Goal: Task Accomplishment & Management: Use online tool/utility

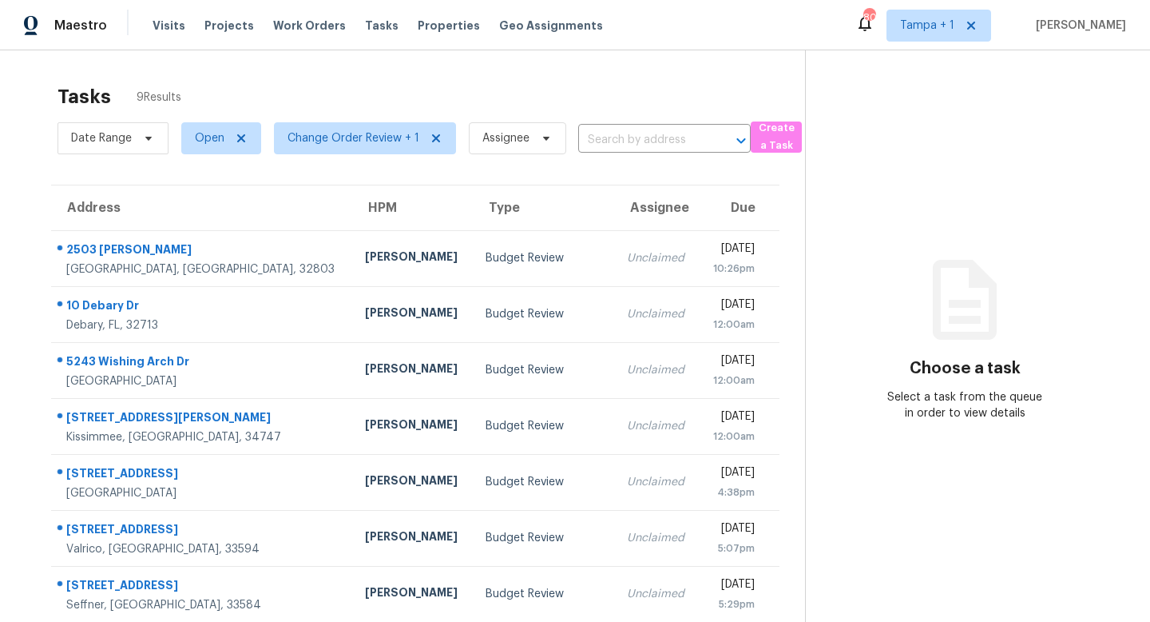
scroll to position [50, 0]
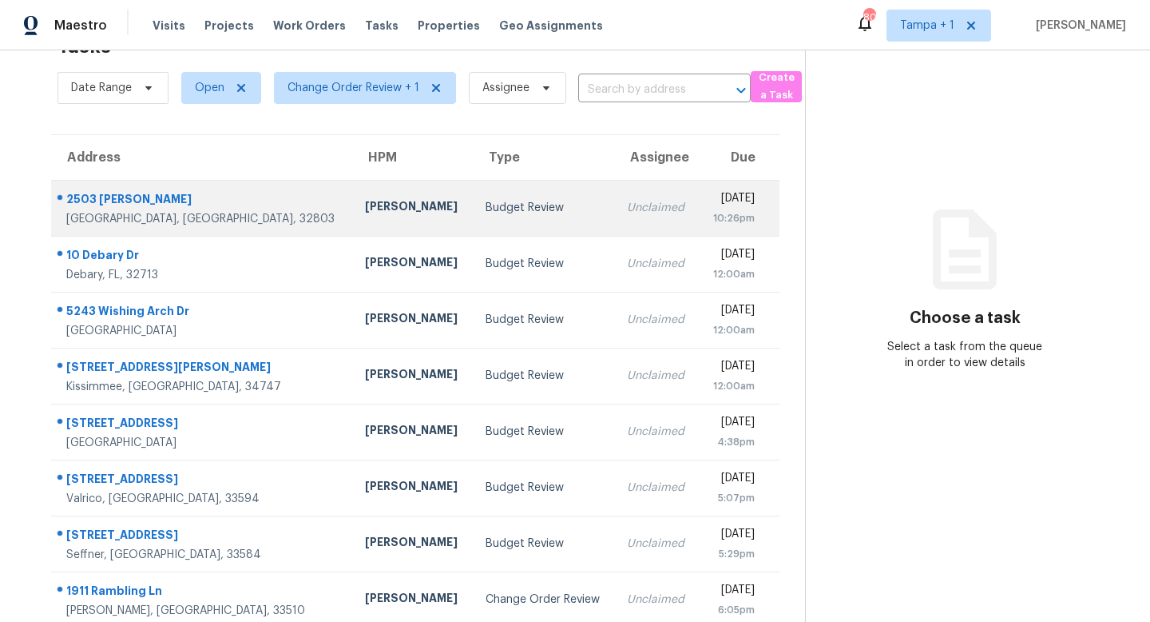
click at [486, 207] on div "Budget Review" at bounding box center [544, 208] width 117 height 16
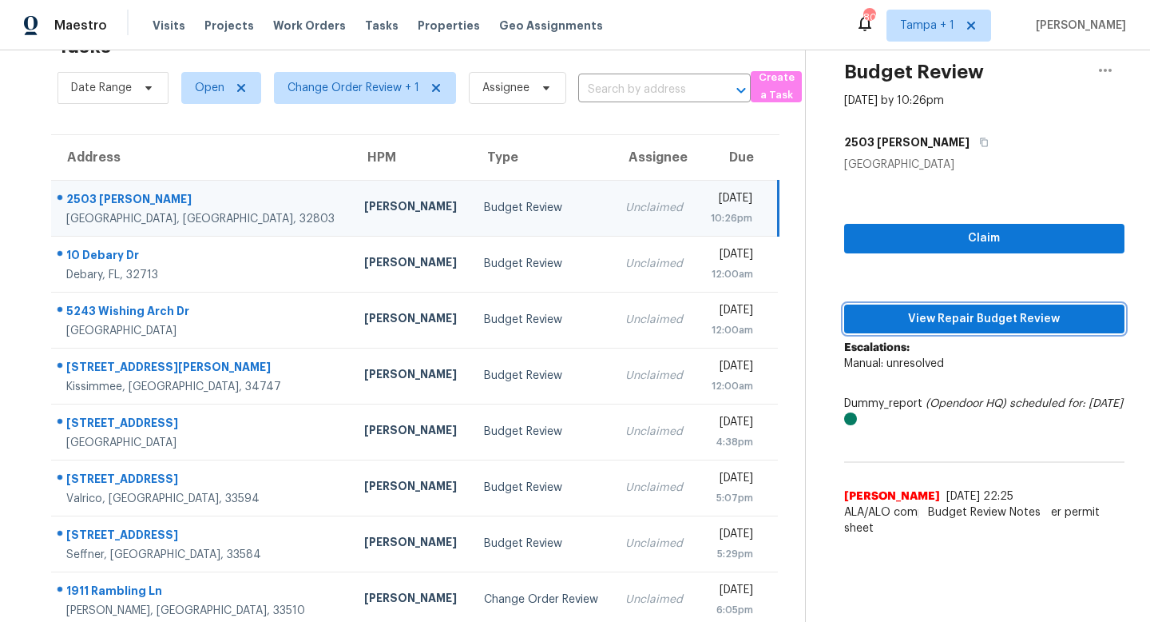
click at [958, 314] on span "View Repair Budget Review" at bounding box center [984, 319] width 255 height 20
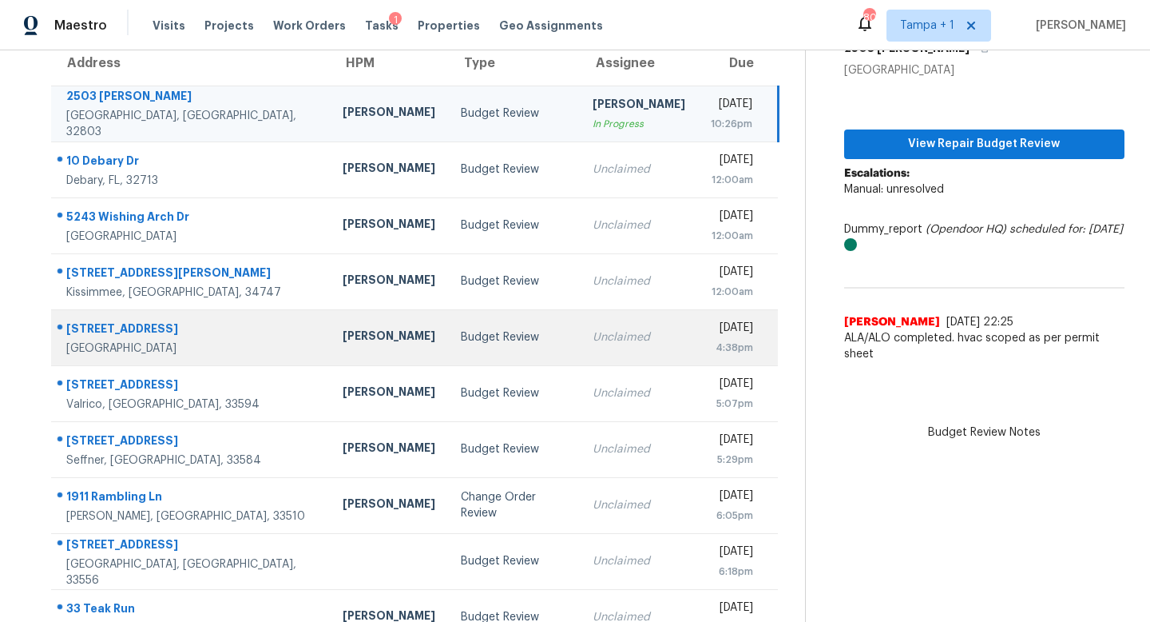
scroll to position [181, 0]
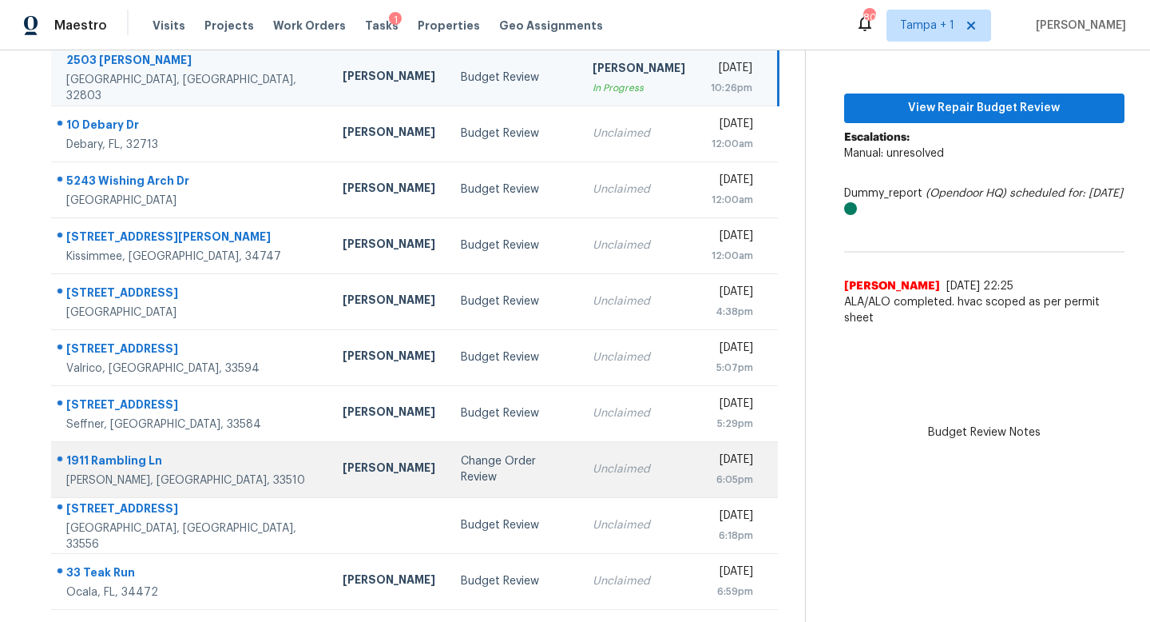
click at [475, 479] on td "Change Order Review" at bounding box center [514, 469] width 132 height 56
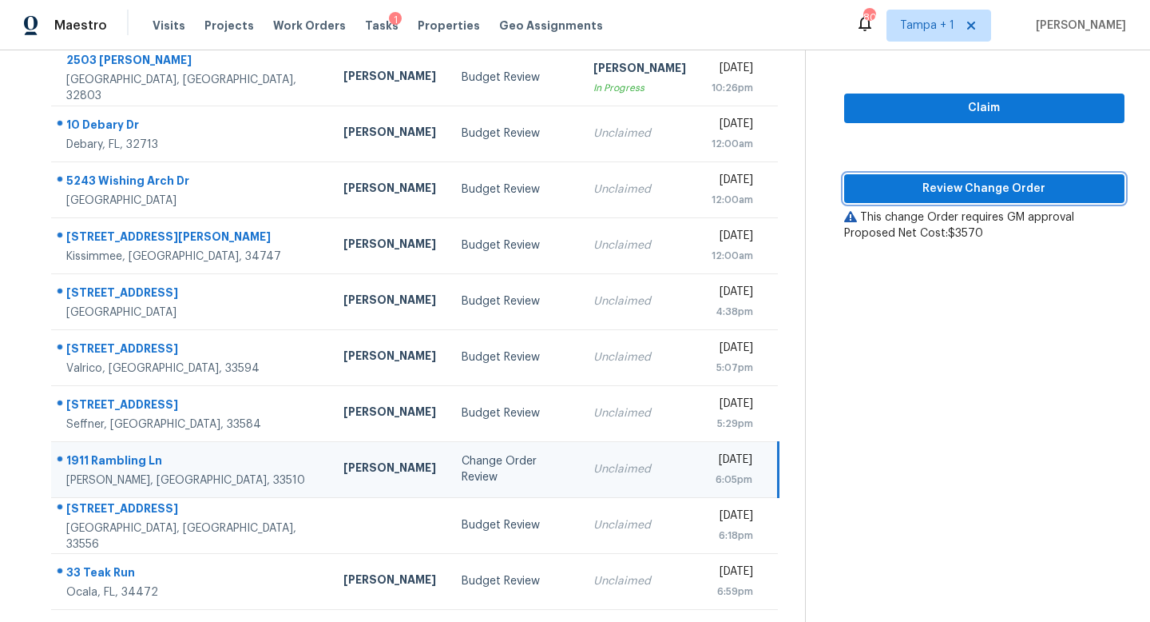
click at [985, 194] on span "Review Change Order" at bounding box center [984, 189] width 255 height 20
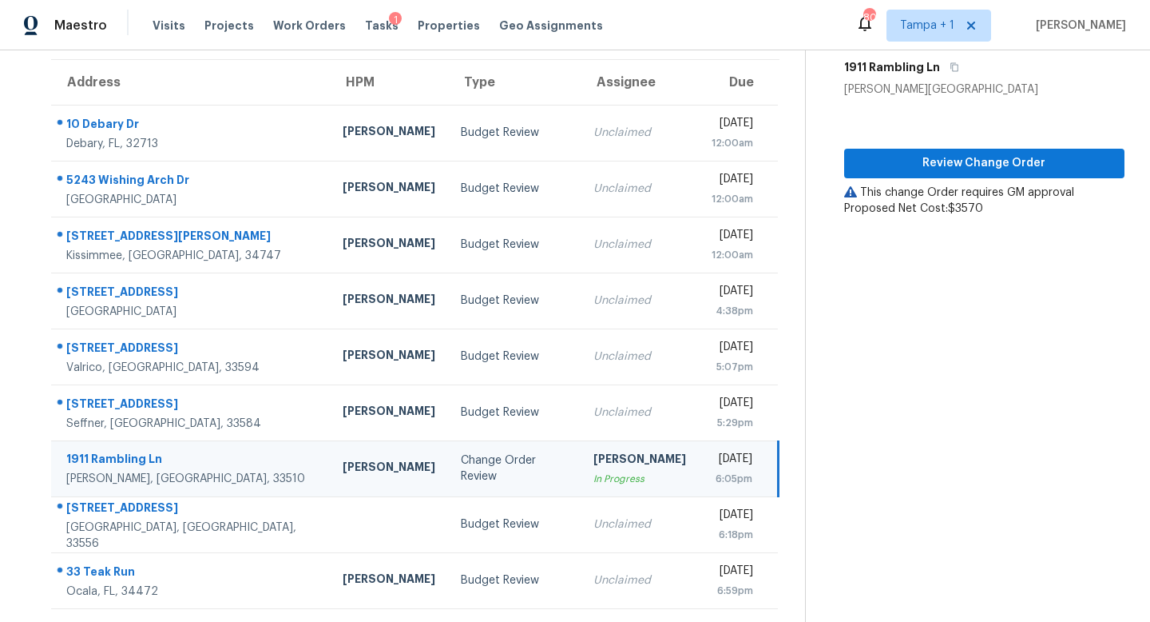
scroll to position [125, 0]
click at [919, 363] on section "Change Order Review Oct 1st 2025 by 6:05pm 1911 Rambling Ln Brandon, FL 33510 R…" at bounding box center [965, 274] width 320 height 697
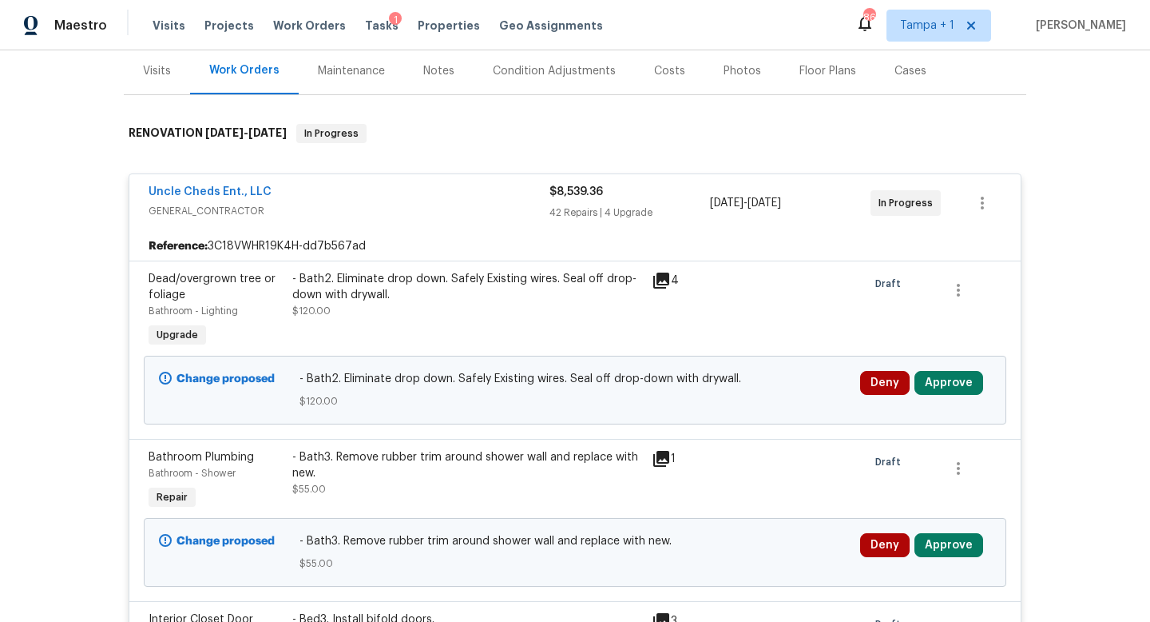
scroll to position [212, 0]
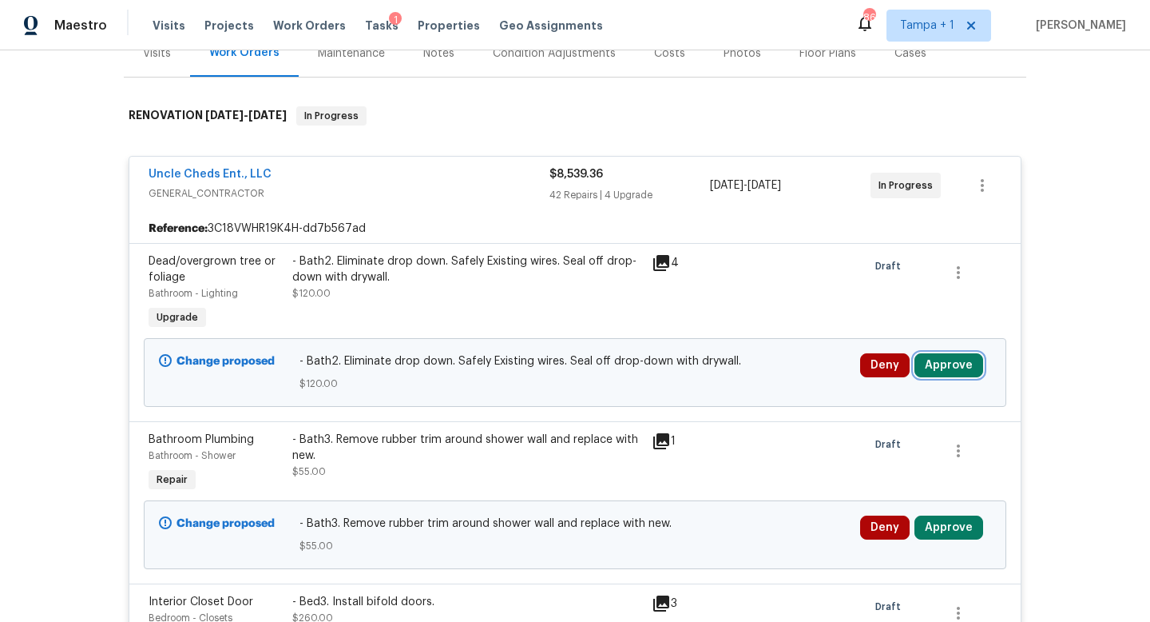
click at [940, 371] on button "Approve" at bounding box center [949, 365] width 69 height 24
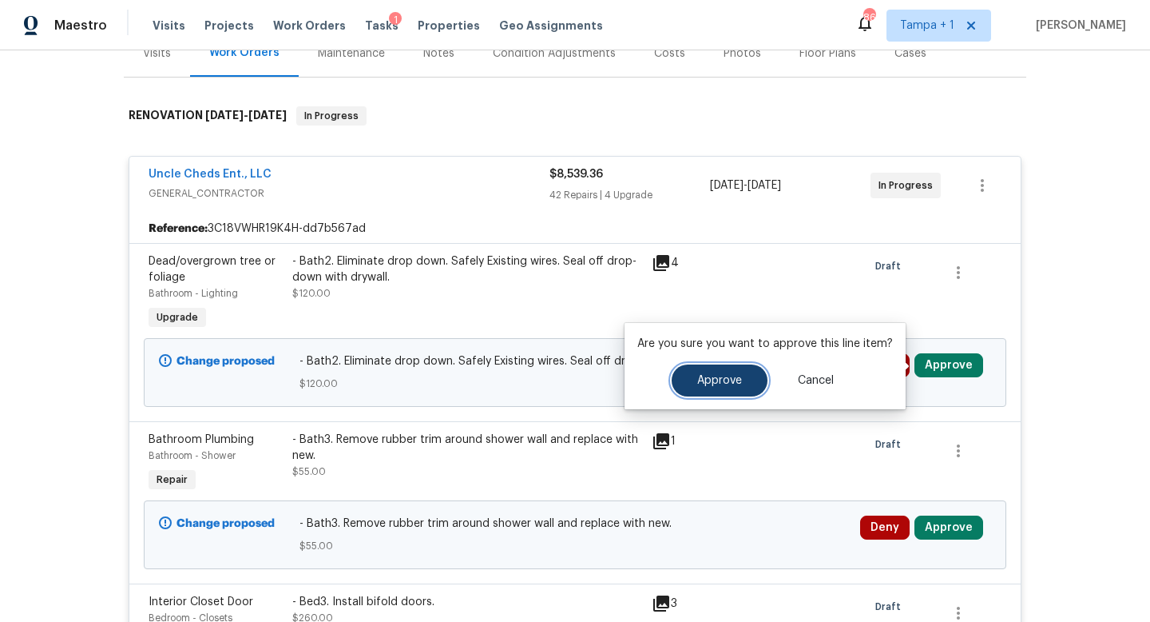
click at [742, 388] on button "Approve" at bounding box center [720, 380] width 96 height 32
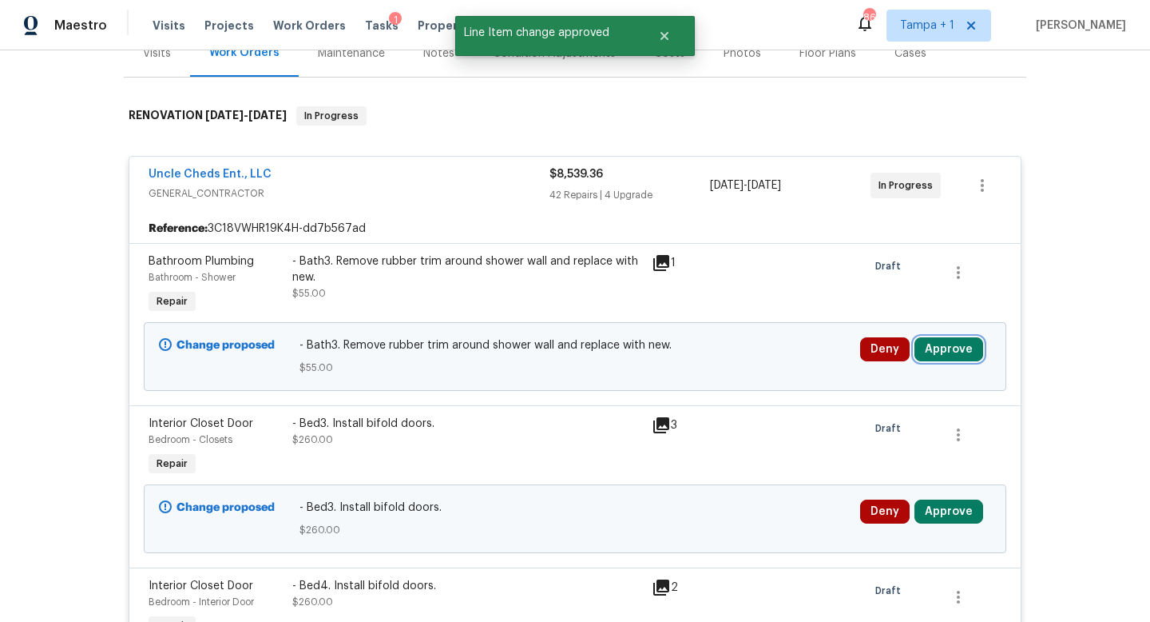
click at [956, 342] on button "Approve" at bounding box center [949, 349] width 69 height 24
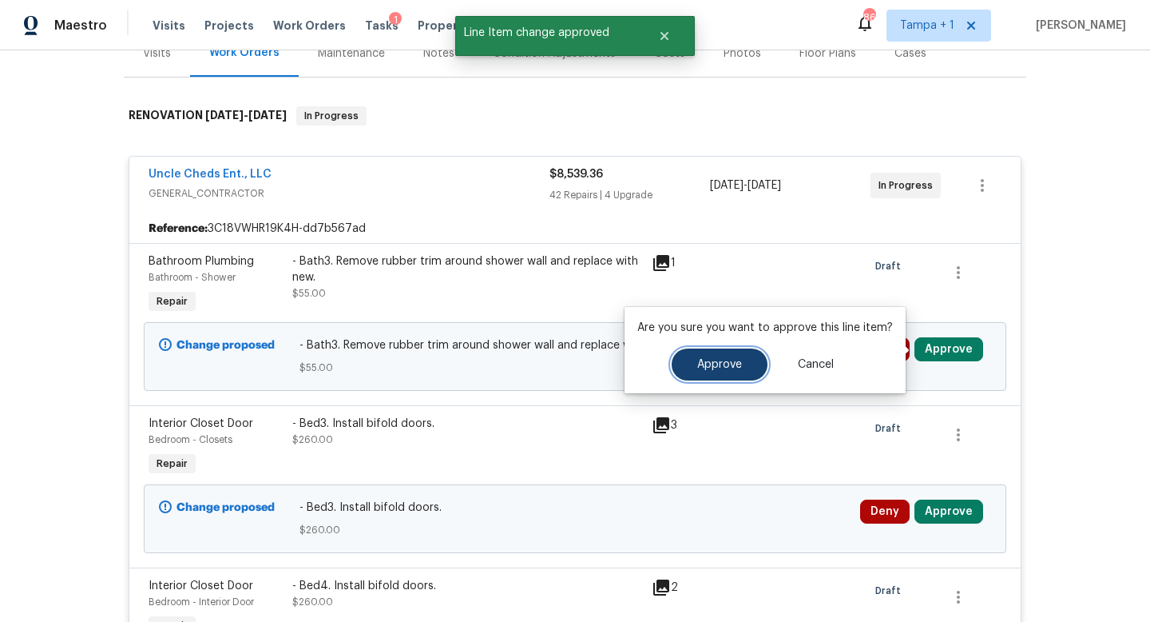
click at [729, 363] on span "Approve" at bounding box center [719, 365] width 45 height 12
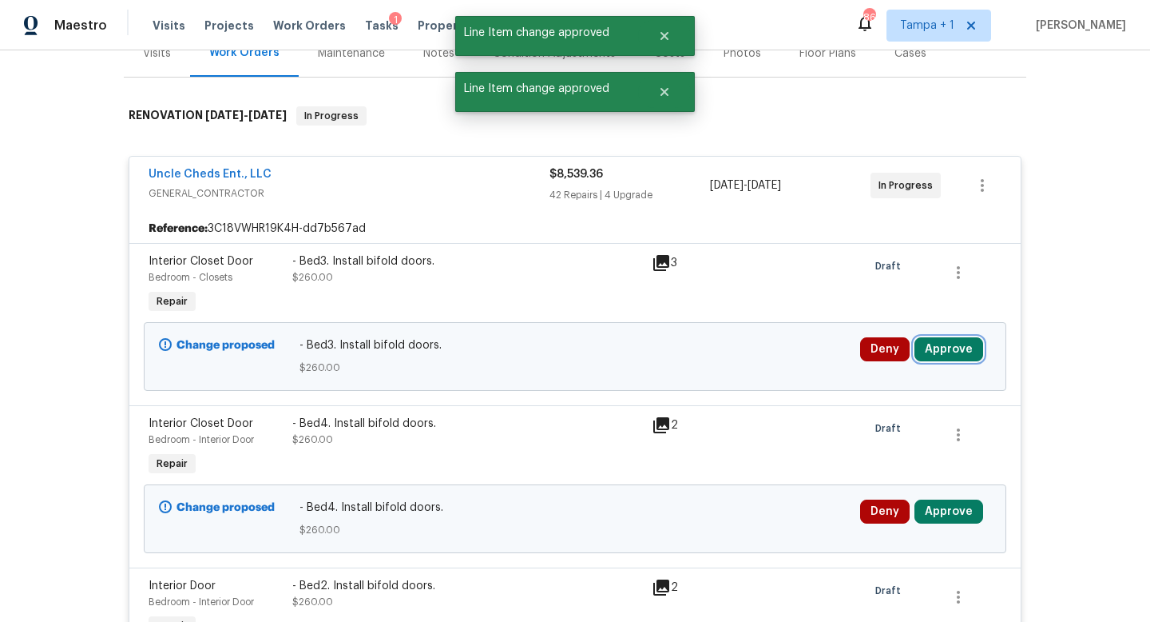
click at [947, 354] on button "Approve" at bounding box center [949, 349] width 69 height 24
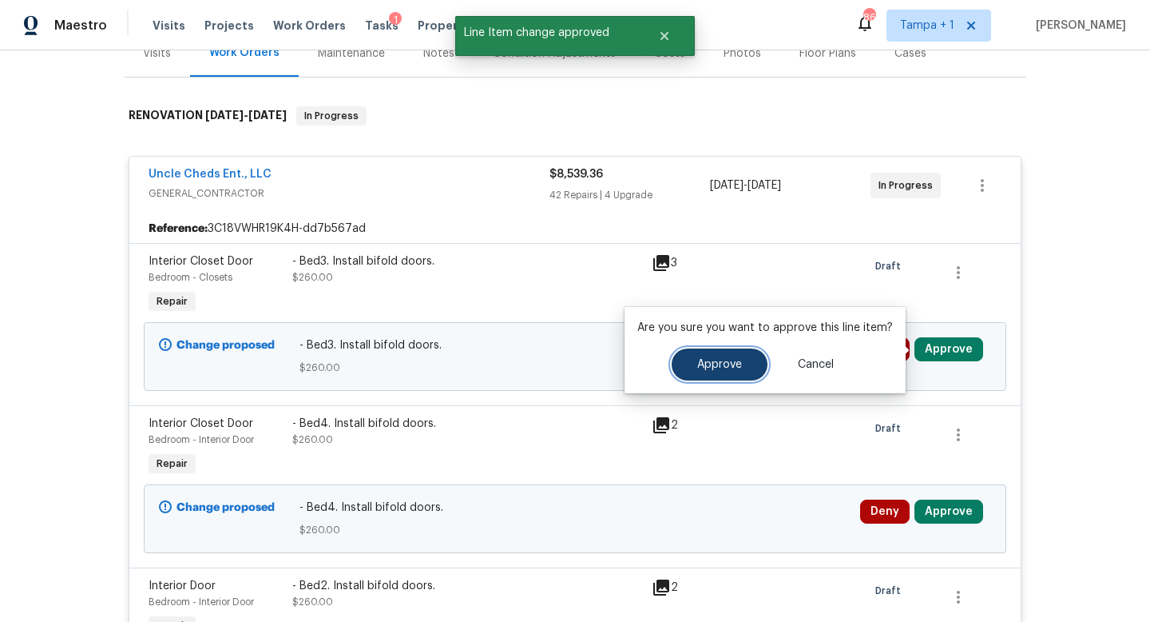
click at [736, 365] on span "Approve" at bounding box center [719, 365] width 45 height 12
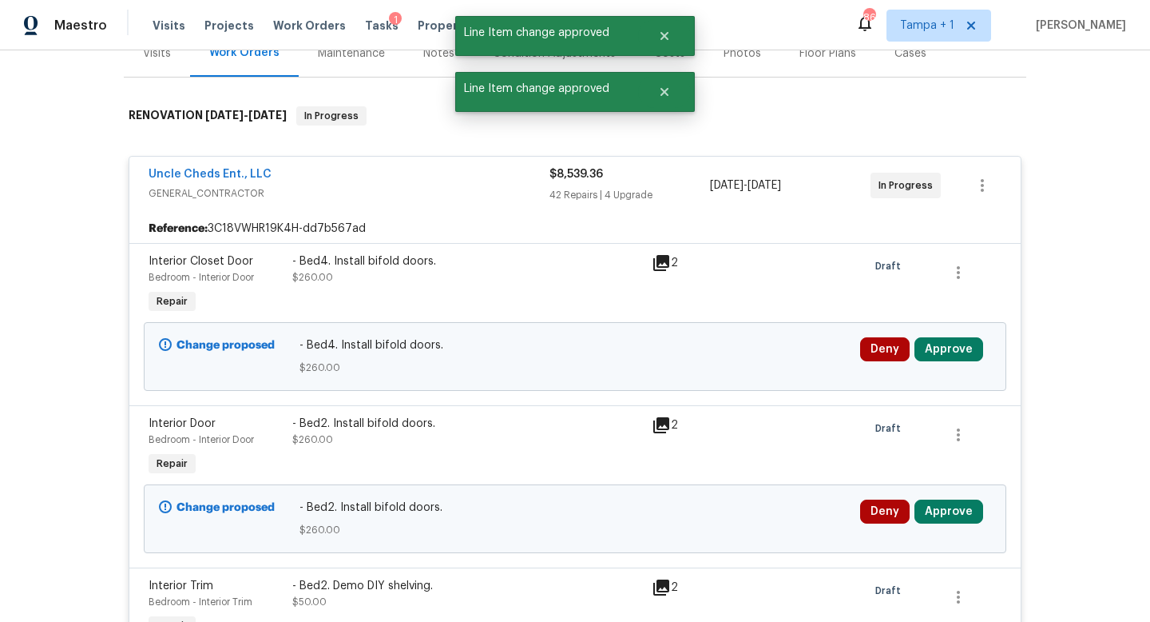
click at [939, 363] on div "Deny Approve" at bounding box center [926, 356] width 141 height 48
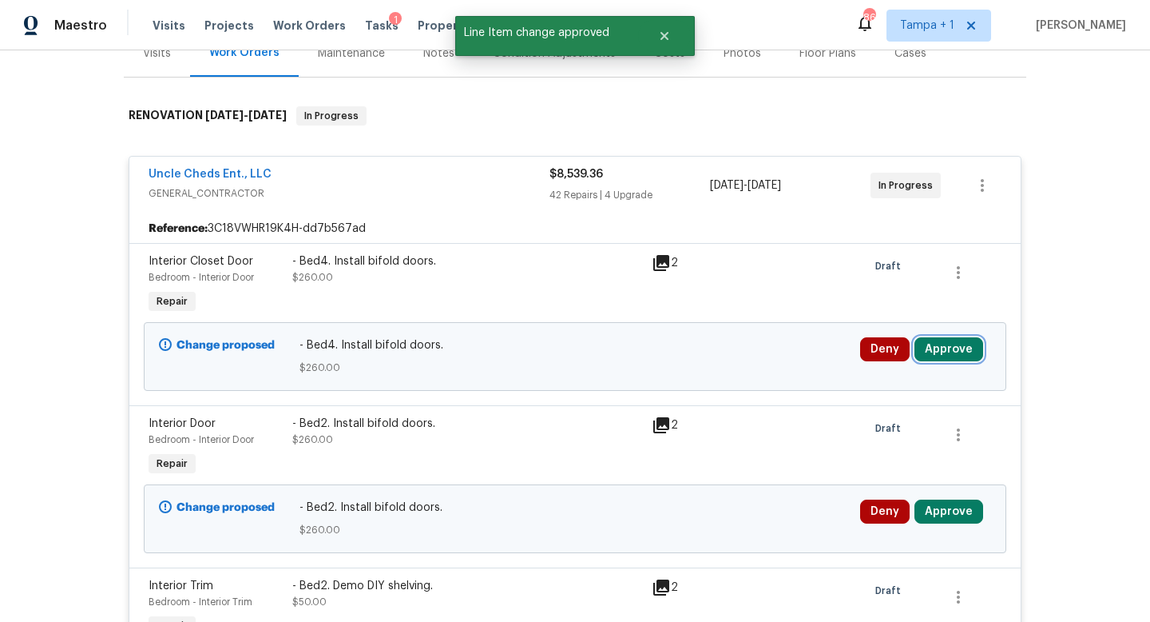
click at [945, 348] on button "Approve" at bounding box center [949, 349] width 69 height 24
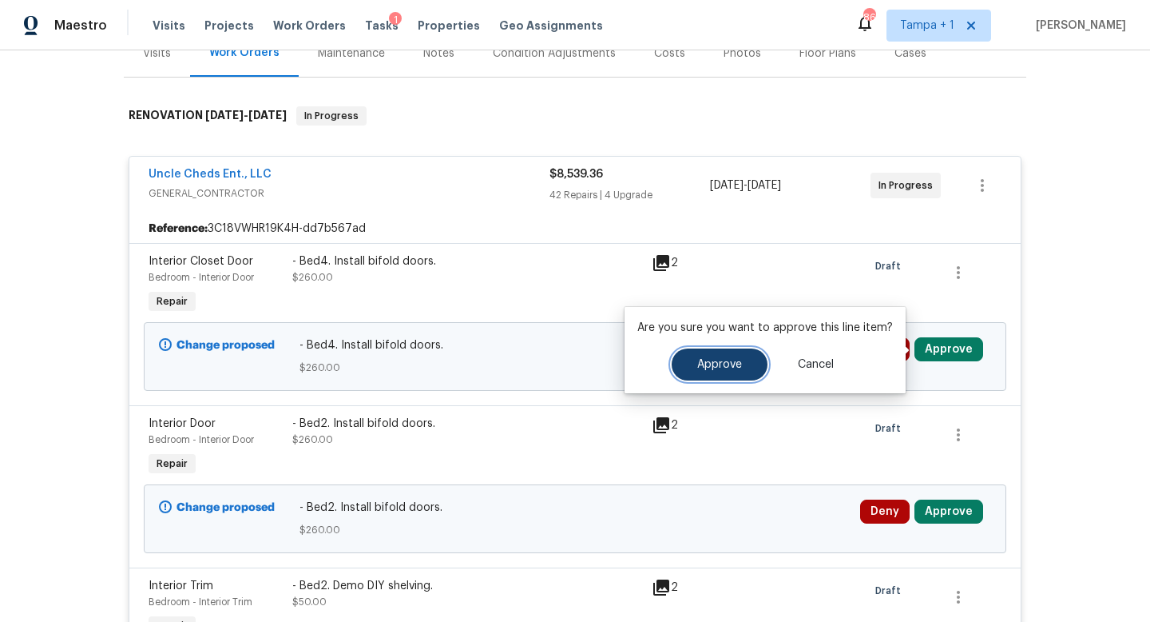
click at [734, 371] on button "Approve" at bounding box center [720, 364] width 96 height 32
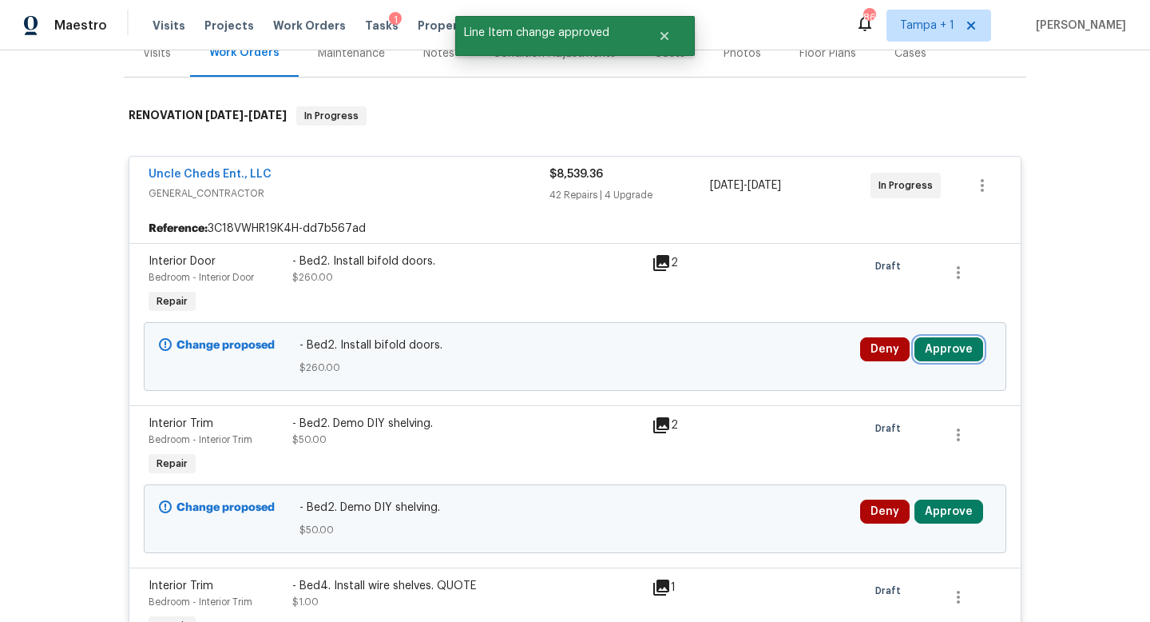
click at [951, 345] on button "Approve" at bounding box center [949, 349] width 69 height 24
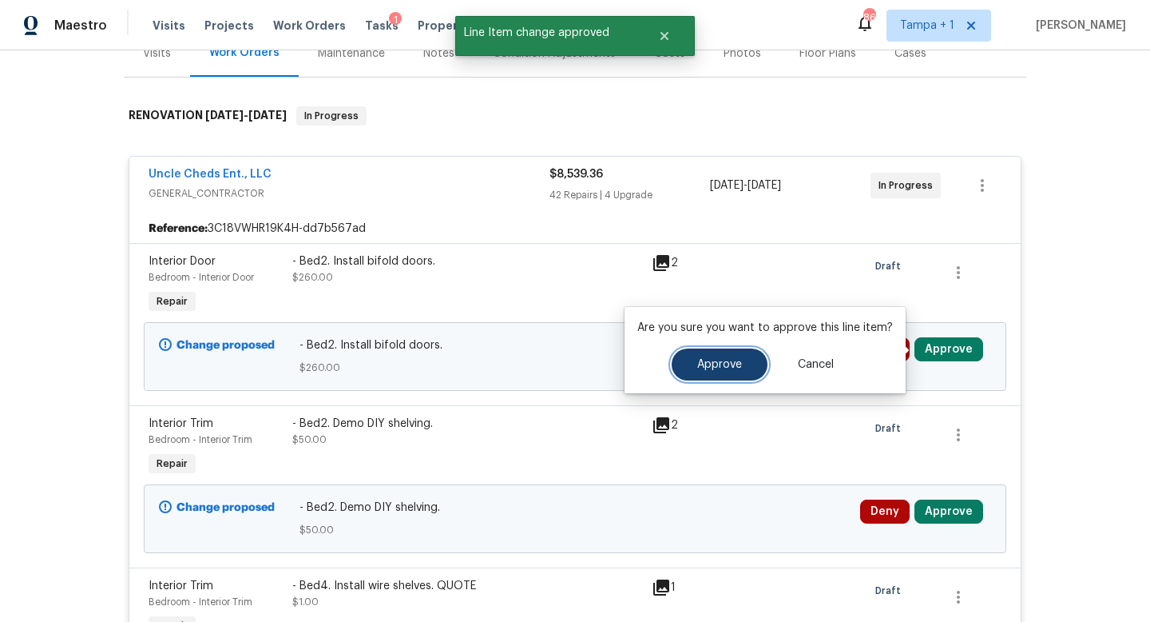
click at [734, 361] on span "Approve" at bounding box center [719, 365] width 45 height 12
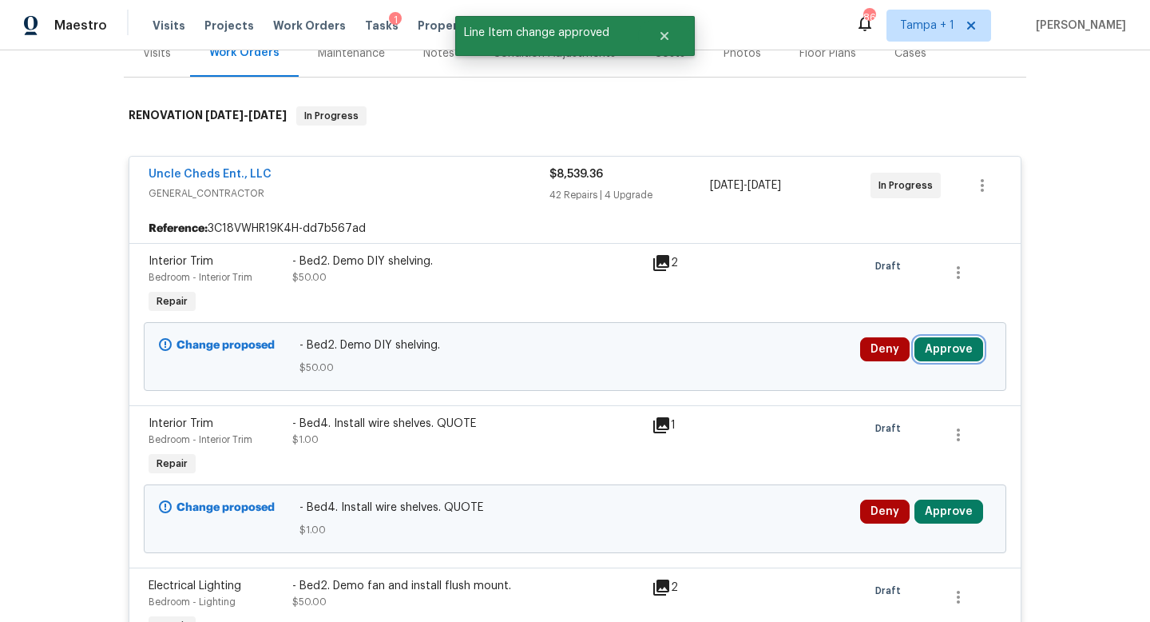
click at [945, 346] on button "Approve" at bounding box center [949, 349] width 69 height 24
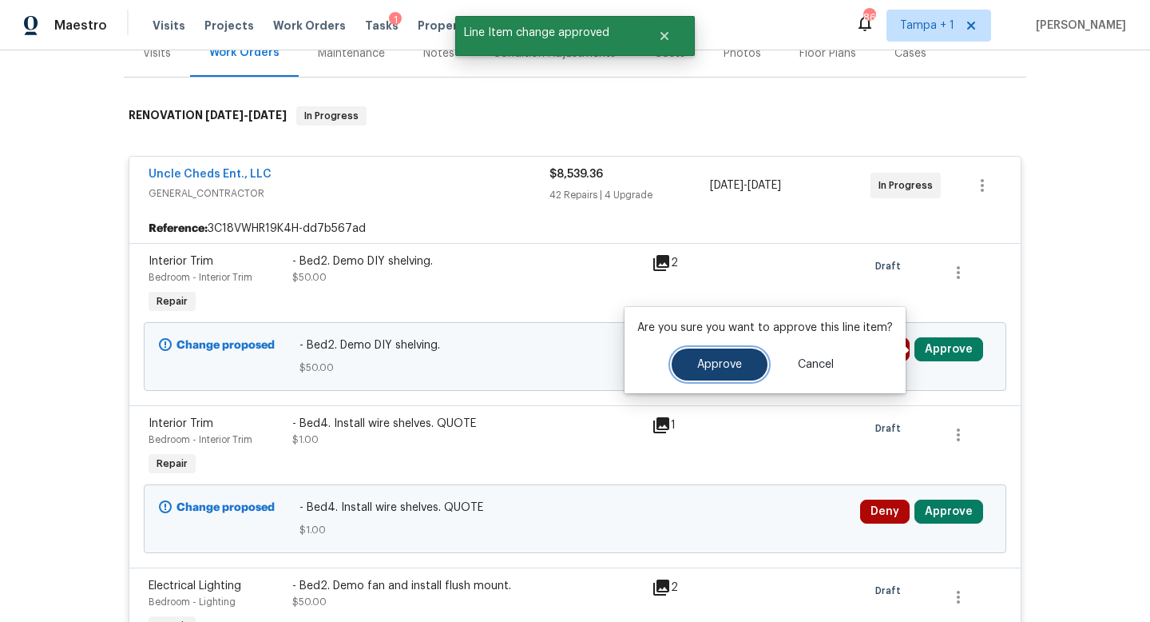
click at [722, 367] on span "Approve" at bounding box center [719, 365] width 45 height 12
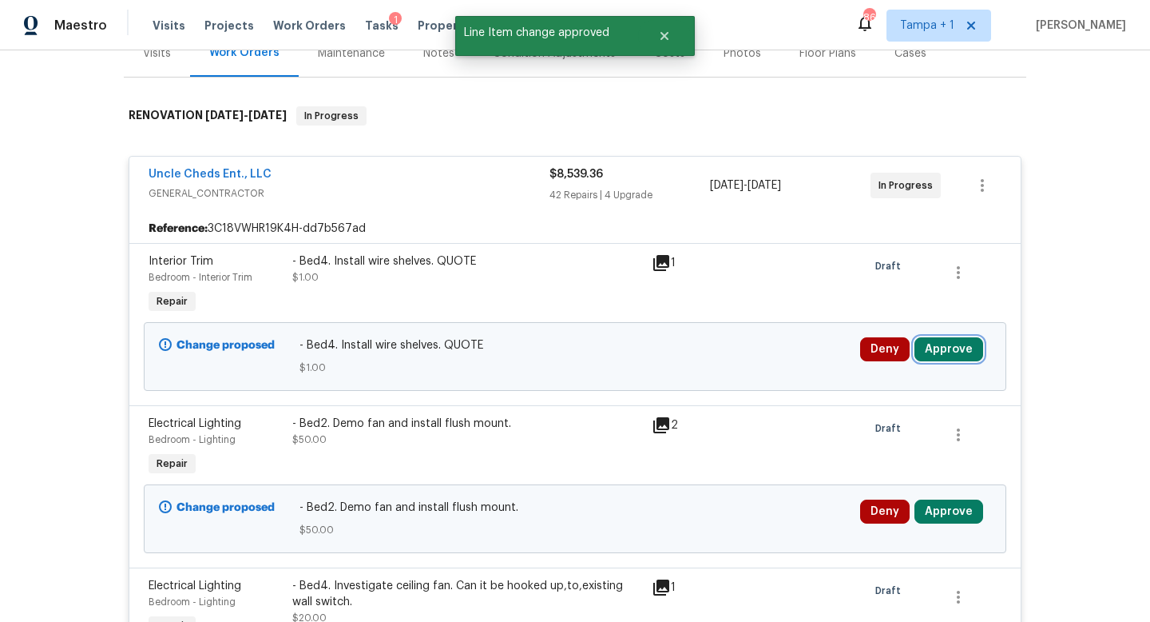
click at [947, 342] on button "Approve" at bounding box center [949, 349] width 69 height 24
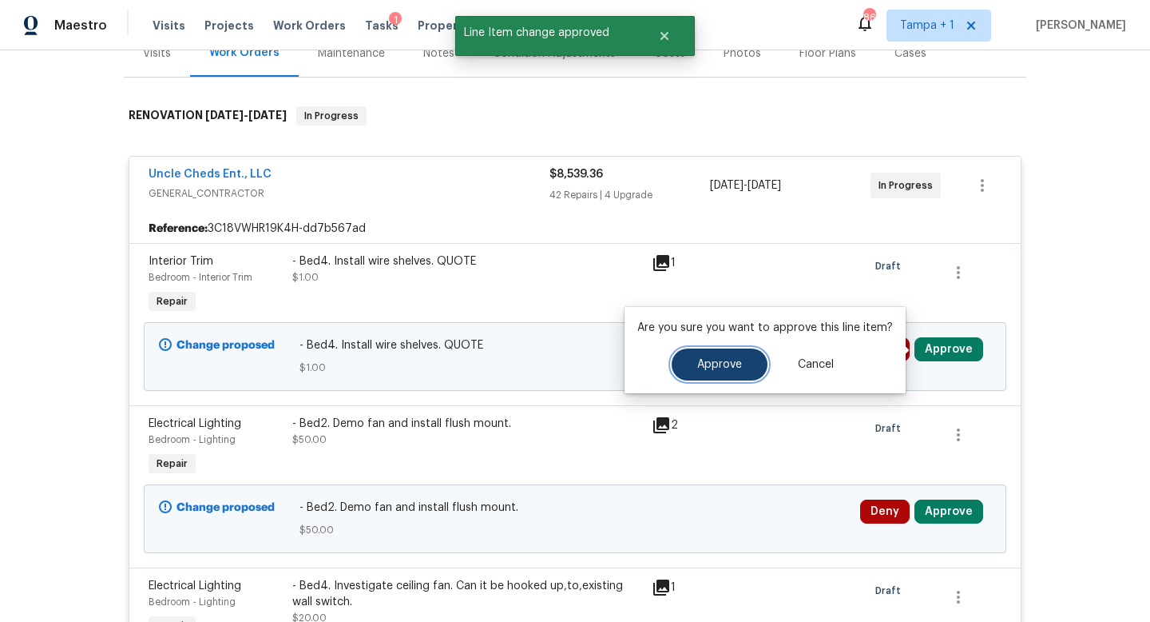
click at [725, 375] on button "Approve" at bounding box center [720, 364] width 96 height 32
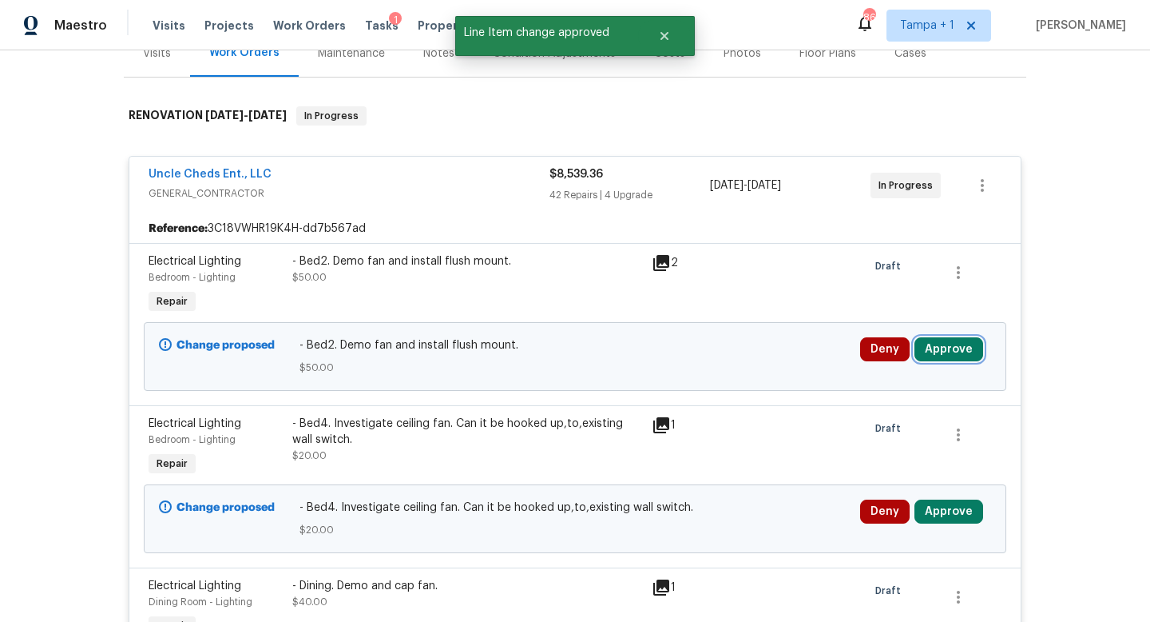
click at [955, 357] on button "Approve" at bounding box center [949, 349] width 69 height 24
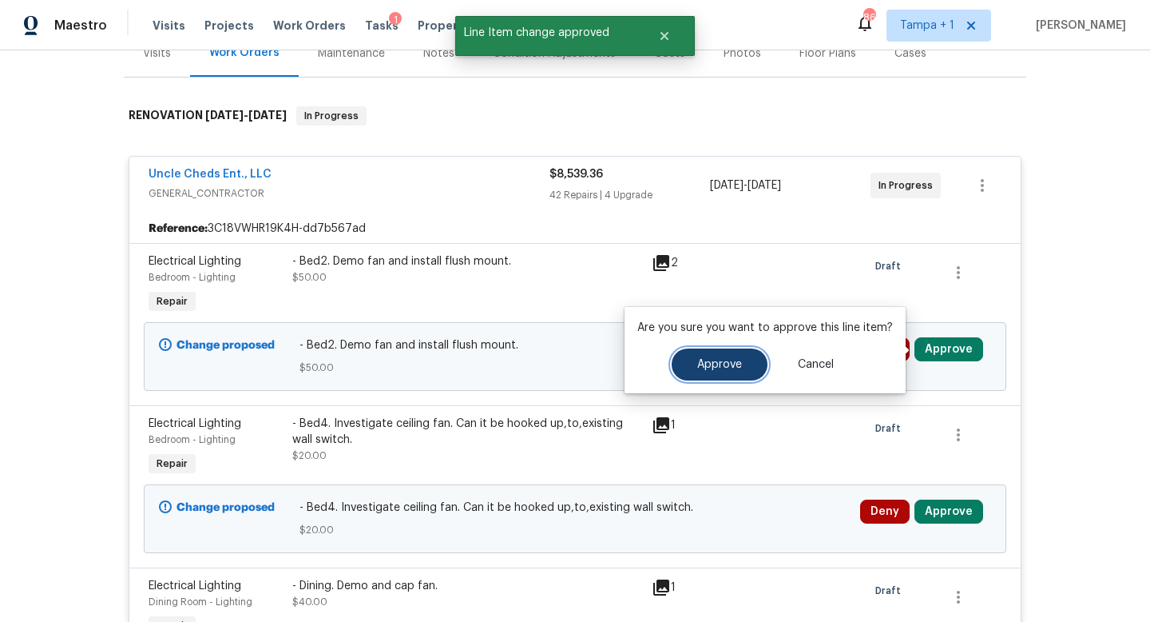
click at [724, 367] on span "Approve" at bounding box center [719, 365] width 45 height 12
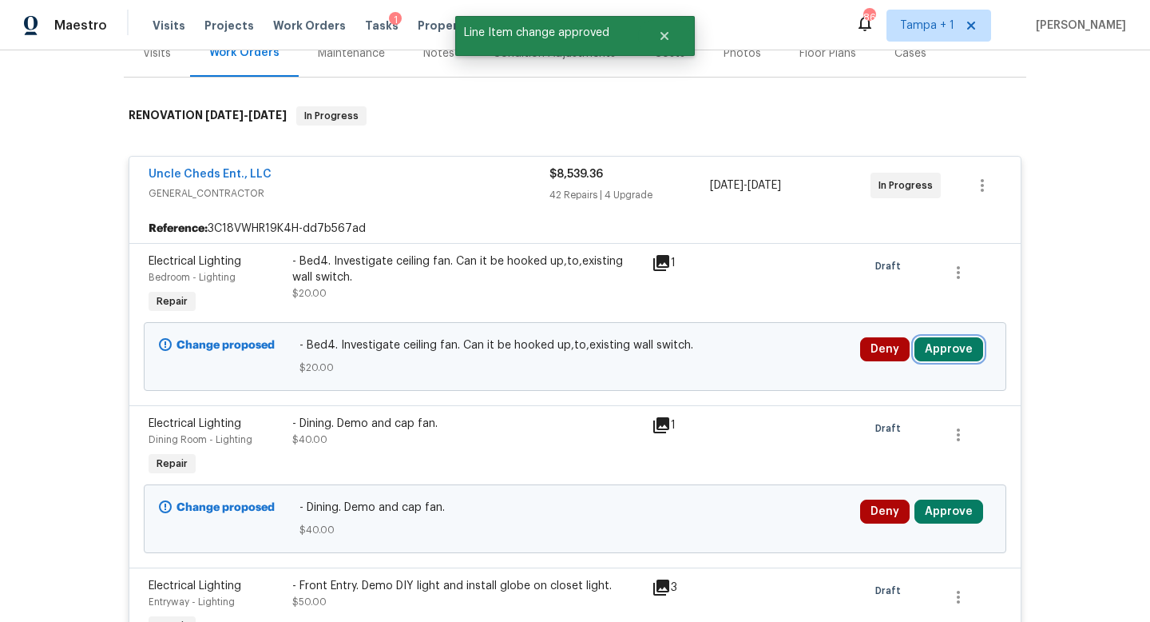
click at [933, 352] on button "Approve" at bounding box center [949, 349] width 69 height 24
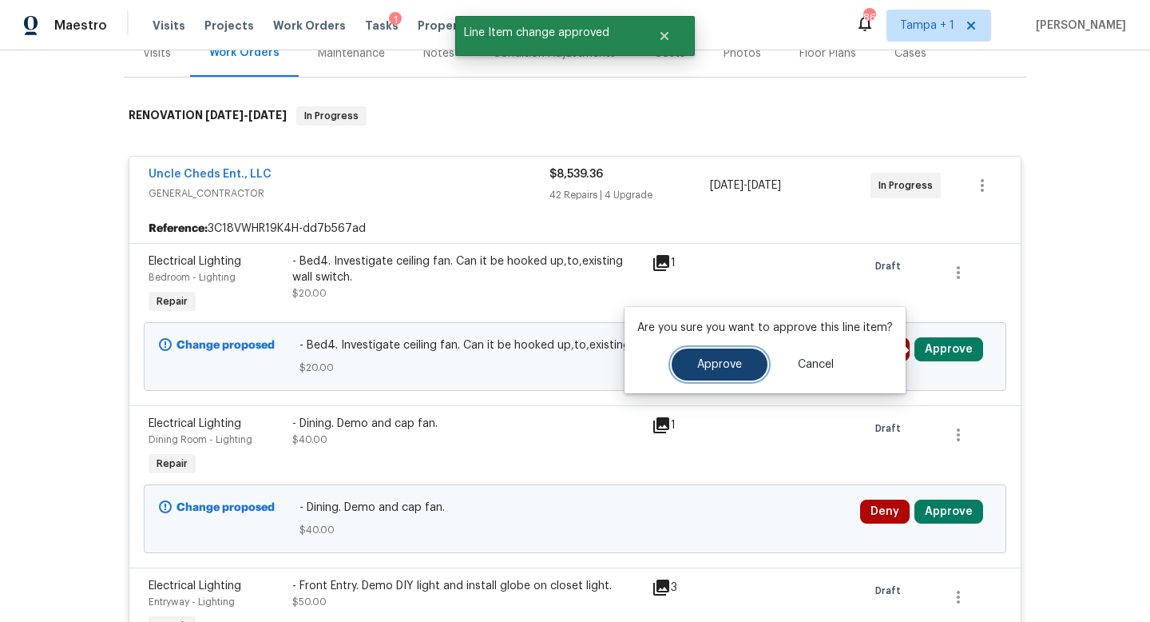
click at [719, 357] on button "Approve" at bounding box center [720, 364] width 96 height 32
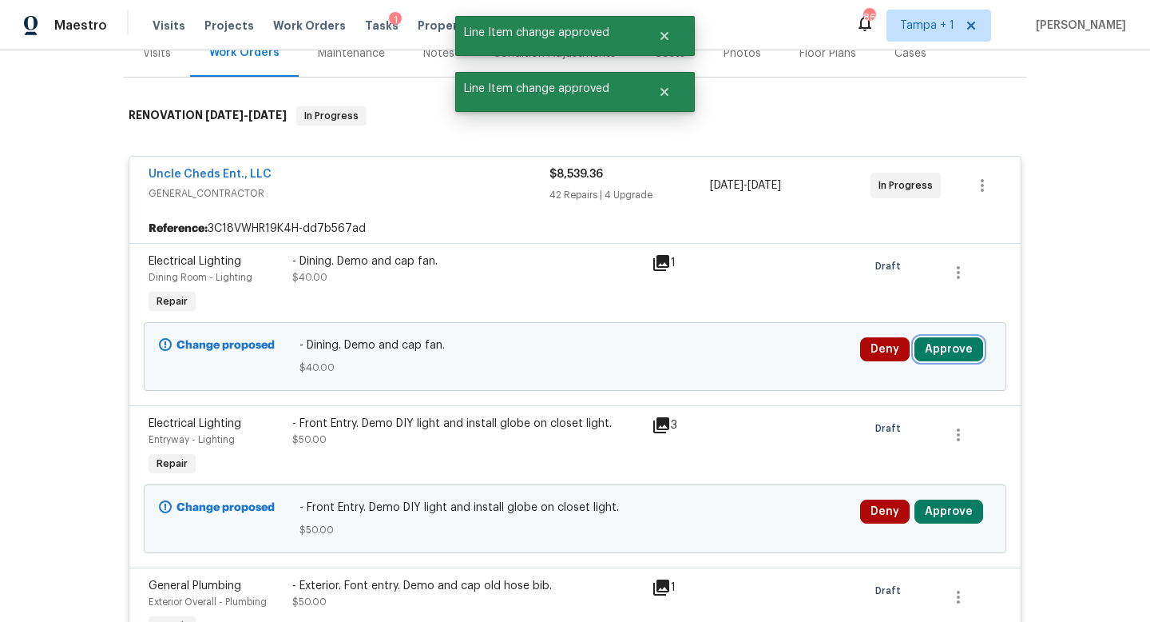
click at [943, 344] on button "Approve" at bounding box center [949, 349] width 69 height 24
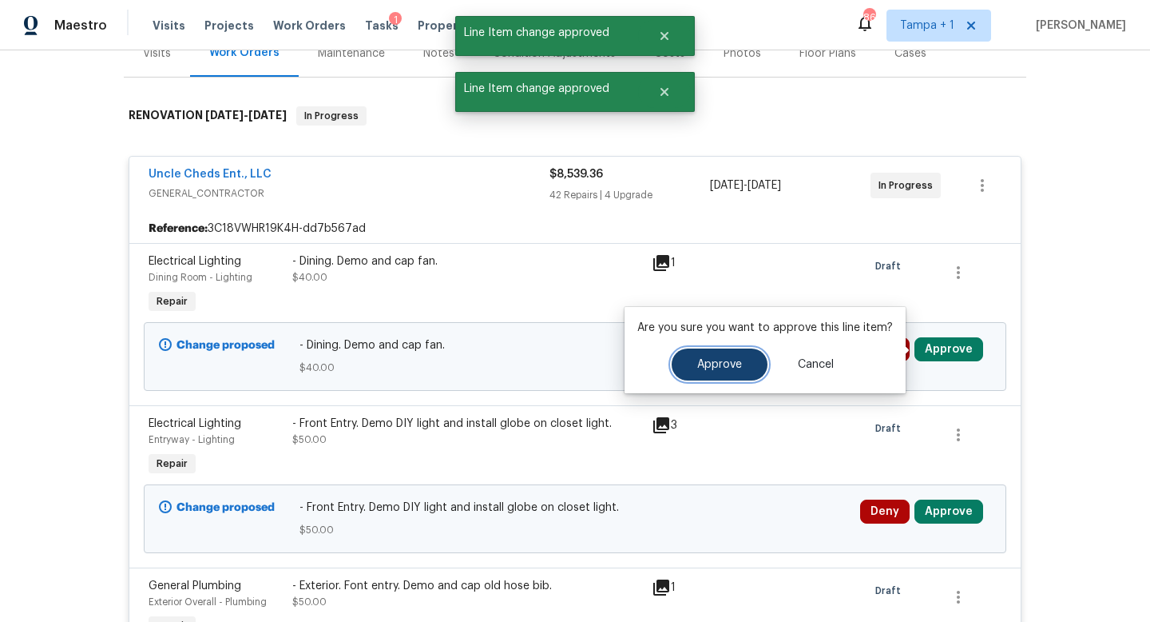
click at [714, 366] on span "Approve" at bounding box center [719, 365] width 45 height 12
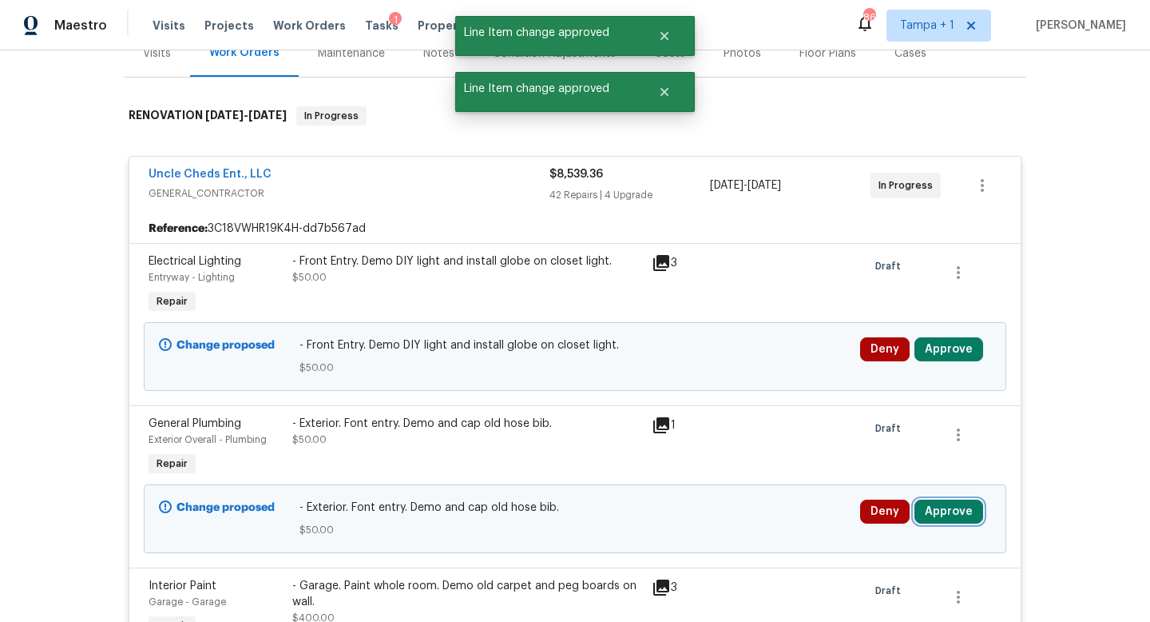
click at [942, 514] on button "Approve" at bounding box center [949, 511] width 69 height 24
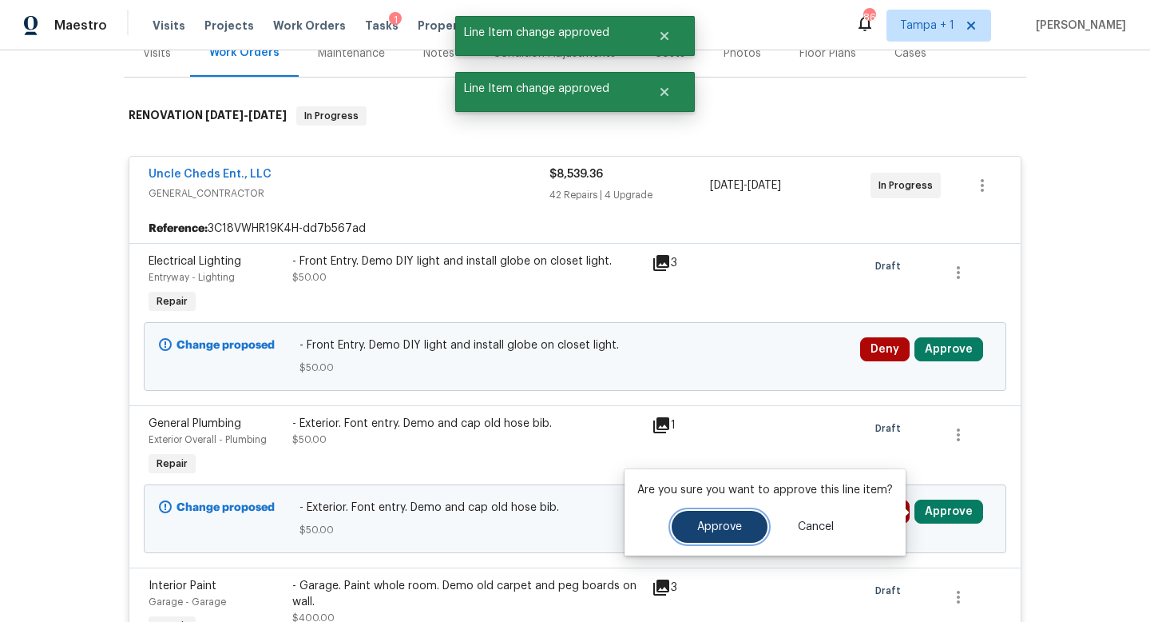
click at [734, 524] on span "Approve" at bounding box center [719, 527] width 45 height 12
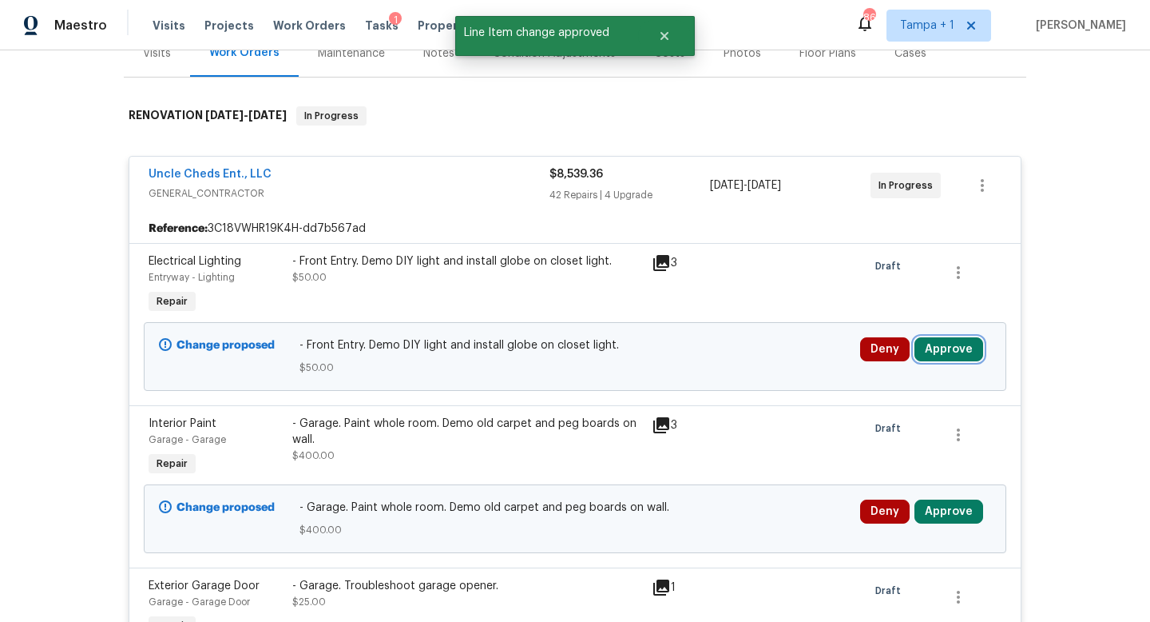
click at [939, 345] on button "Approve" at bounding box center [949, 349] width 69 height 24
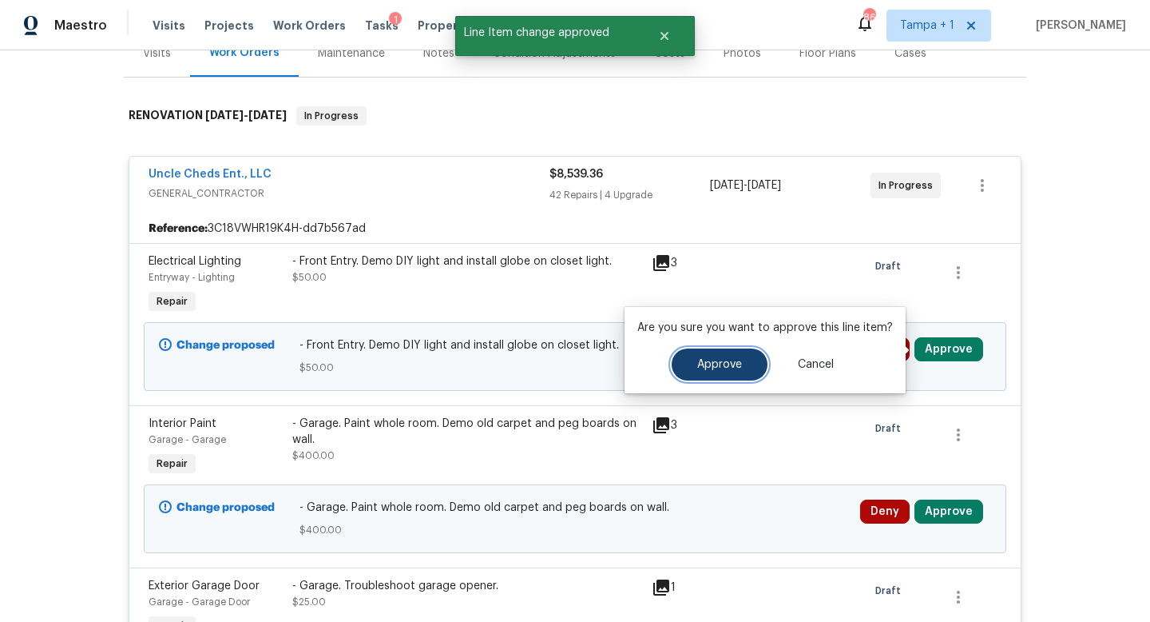
click at [724, 369] on span "Approve" at bounding box center [719, 365] width 45 height 12
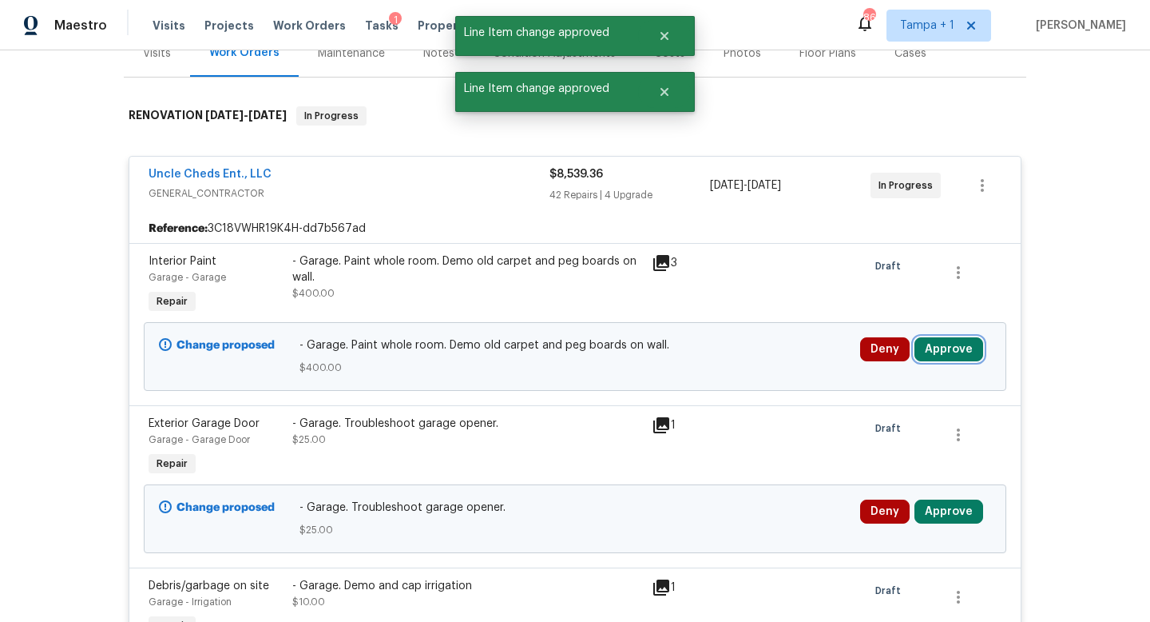
click at [946, 351] on button "Approve" at bounding box center [949, 349] width 69 height 24
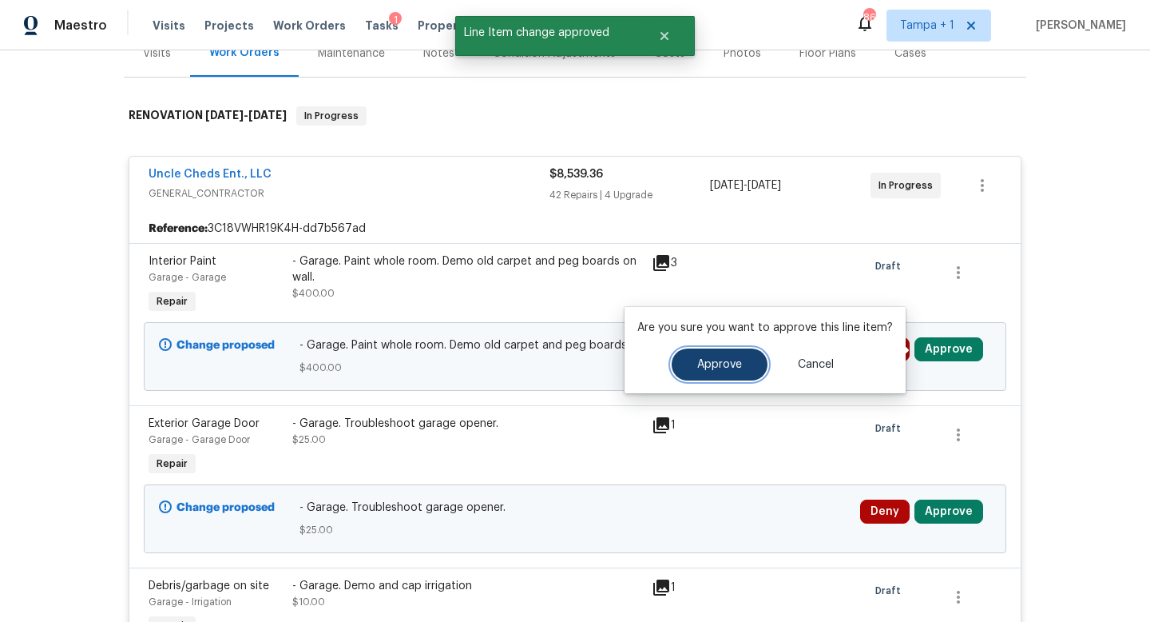
click at [733, 370] on button "Approve" at bounding box center [720, 364] width 96 height 32
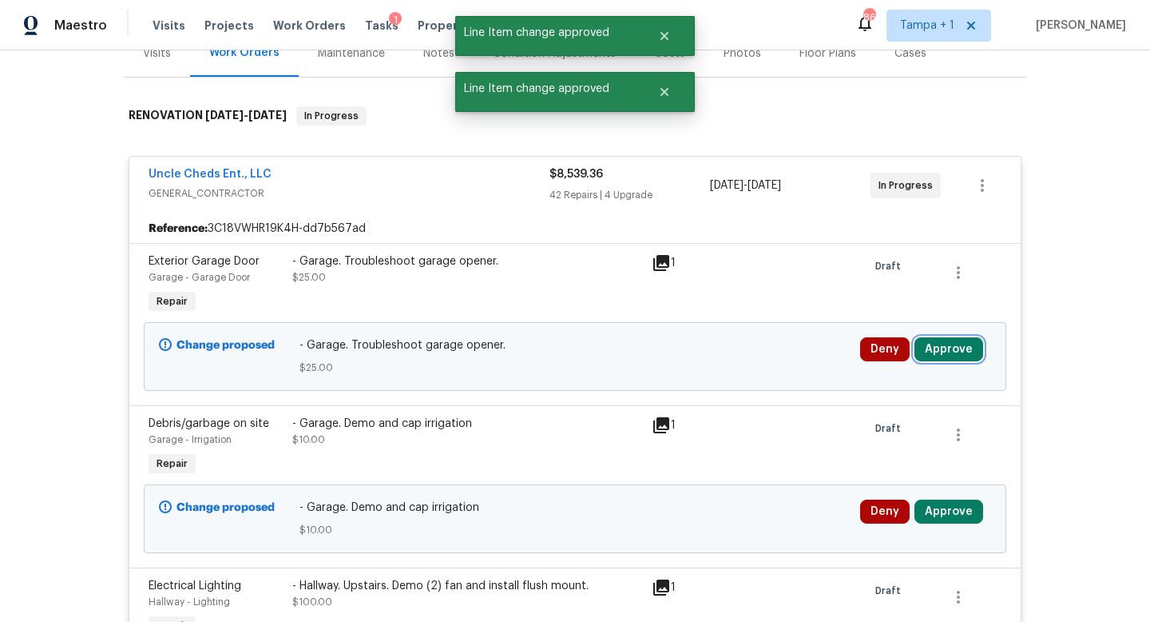
click at [952, 348] on button "Approve" at bounding box center [949, 349] width 69 height 24
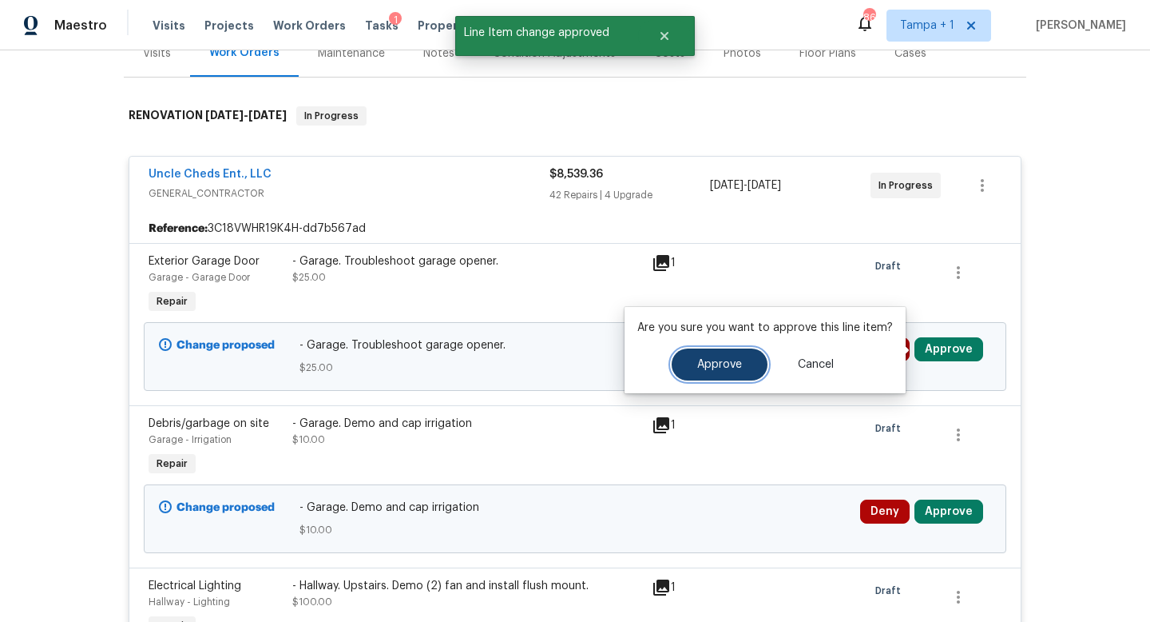
click at [725, 368] on span "Approve" at bounding box center [719, 365] width 45 height 12
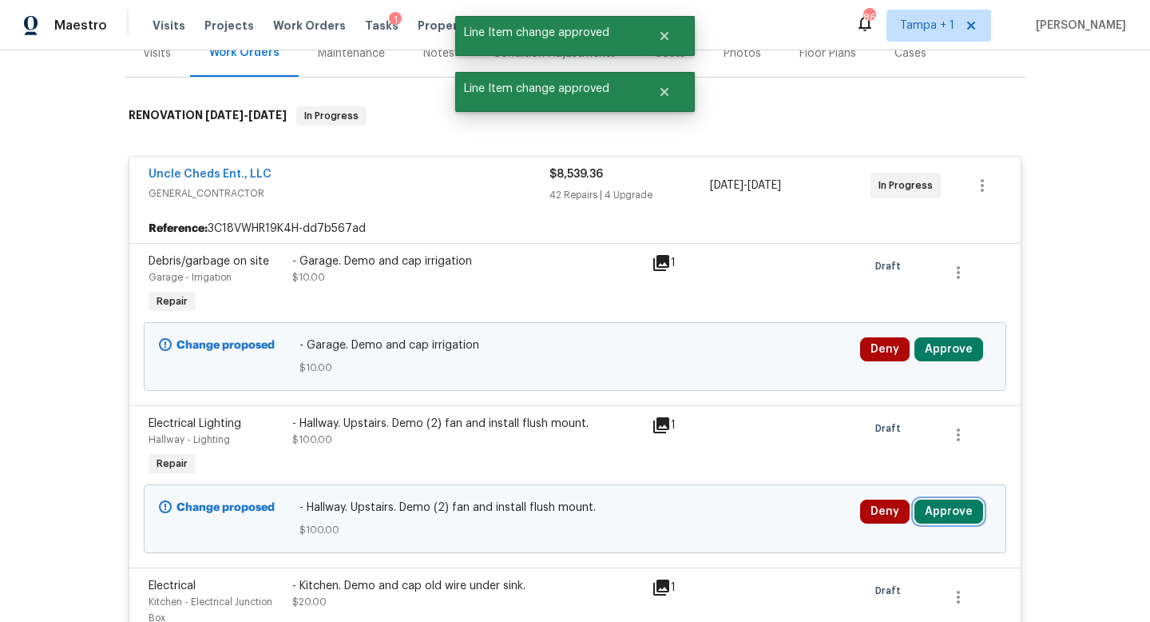
click at [949, 506] on button "Approve" at bounding box center [949, 511] width 69 height 24
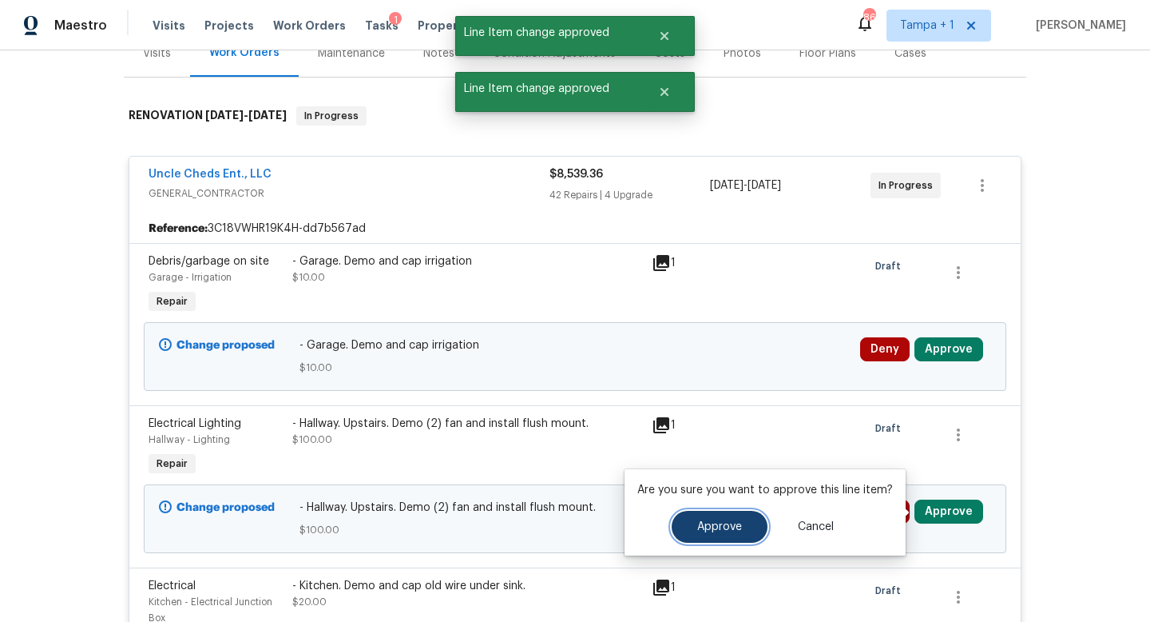
click at [710, 526] on span "Approve" at bounding box center [719, 527] width 45 height 12
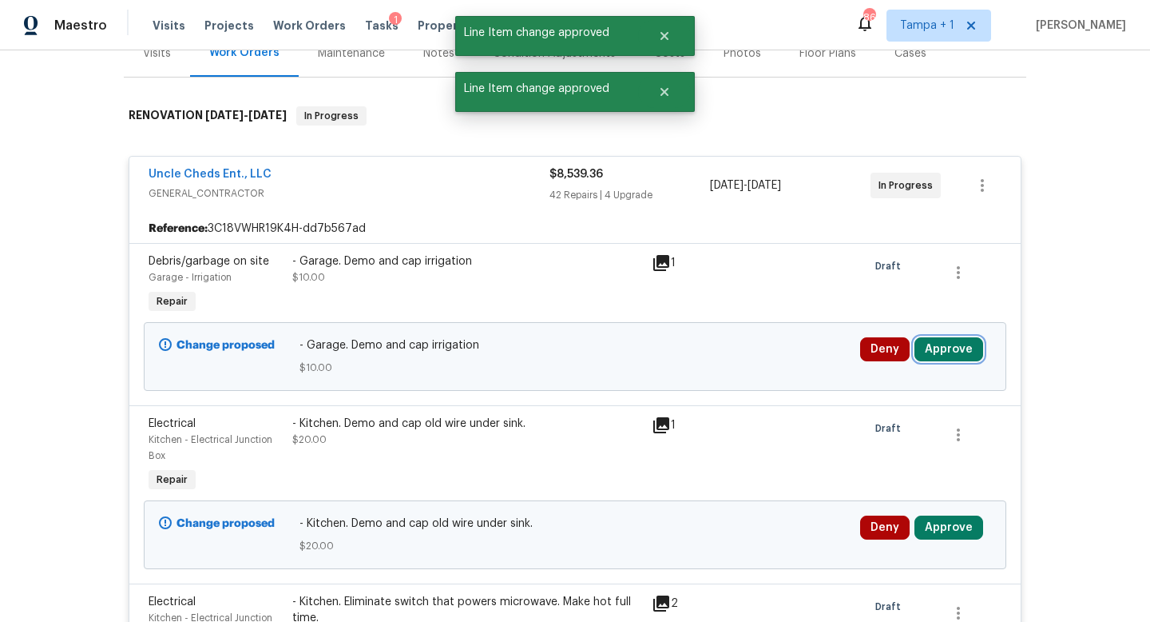
click at [936, 351] on button "Approve" at bounding box center [949, 349] width 69 height 24
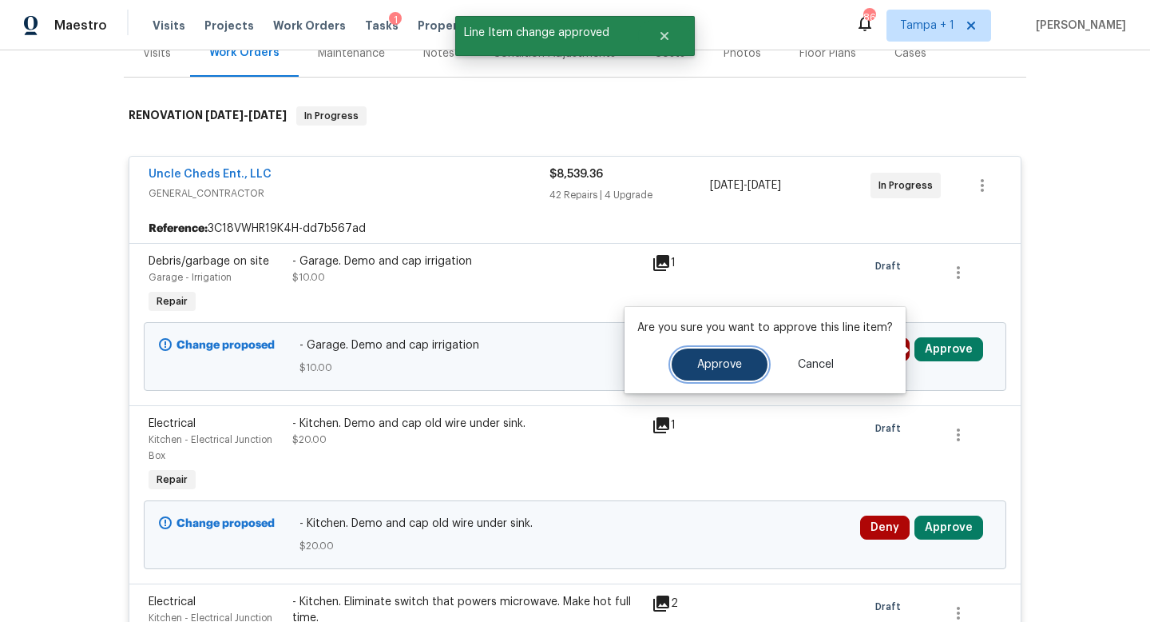
click at [708, 364] on span "Approve" at bounding box center [719, 365] width 45 height 12
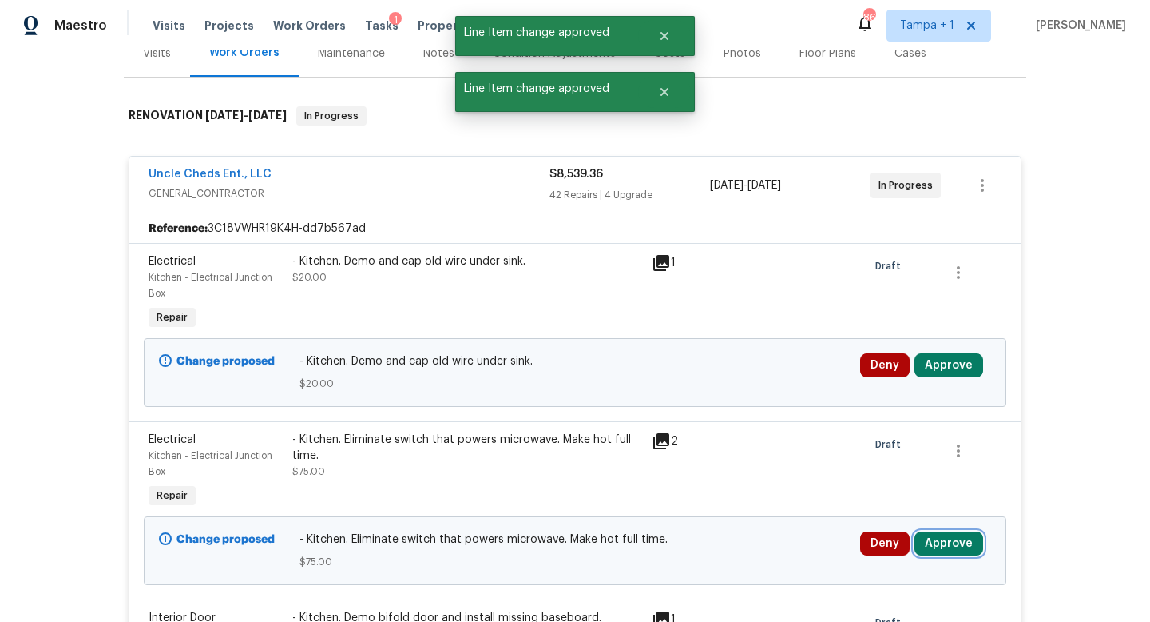
click at [949, 545] on button "Approve" at bounding box center [949, 543] width 69 height 24
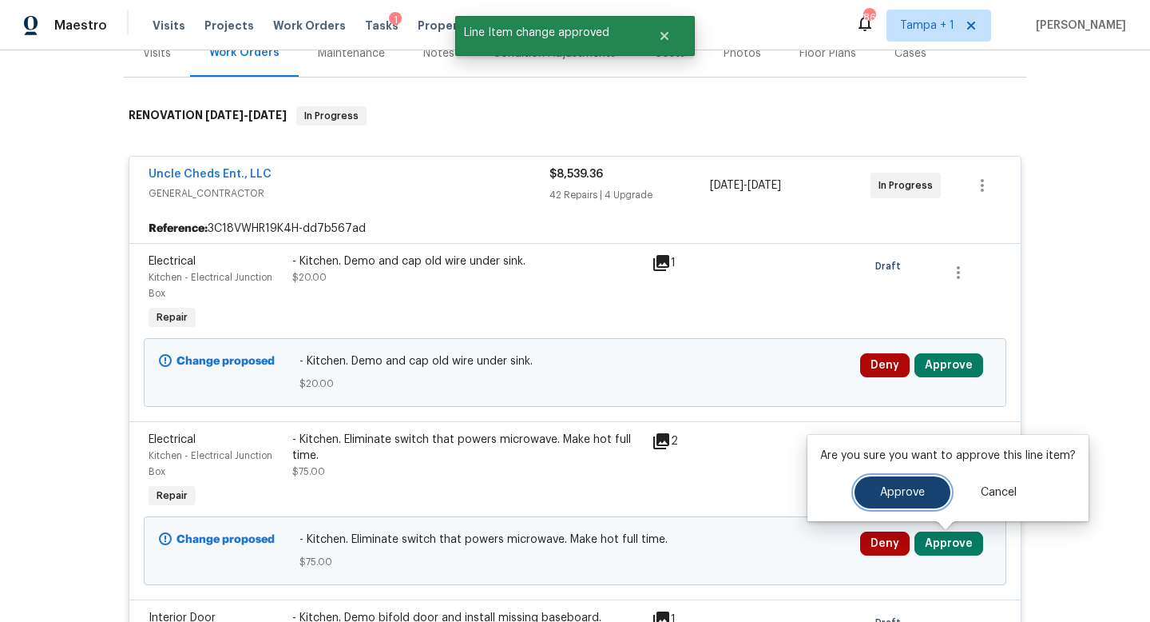
click at [904, 491] on span "Approve" at bounding box center [902, 493] width 45 height 12
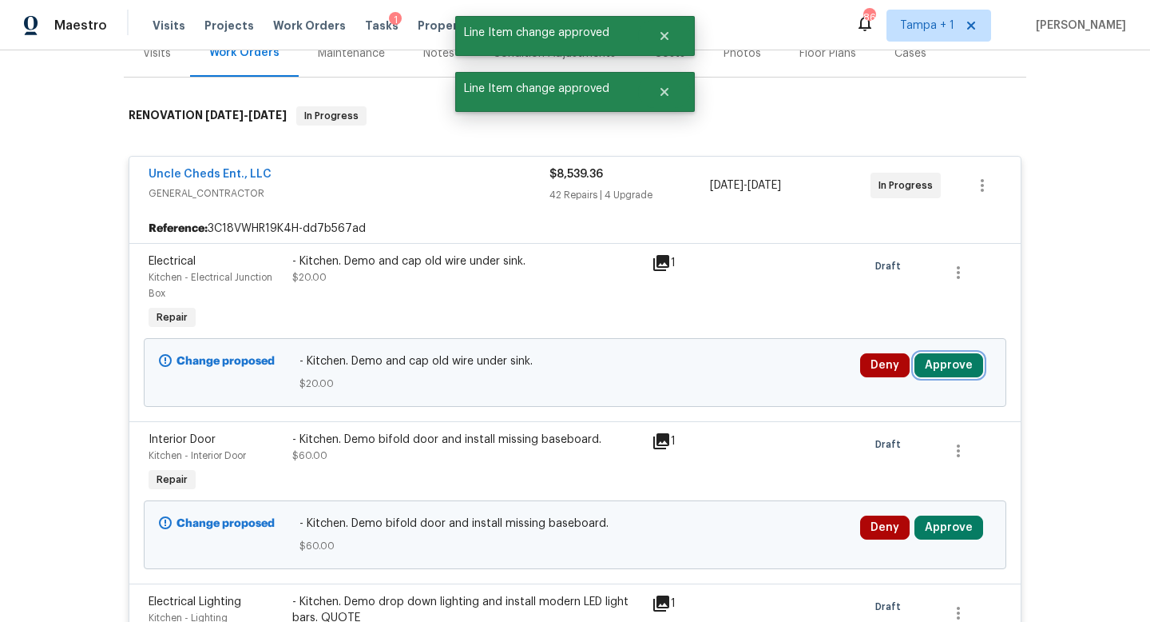
click at [954, 363] on button "Approve" at bounding box center [949, 365] width 69 height 24
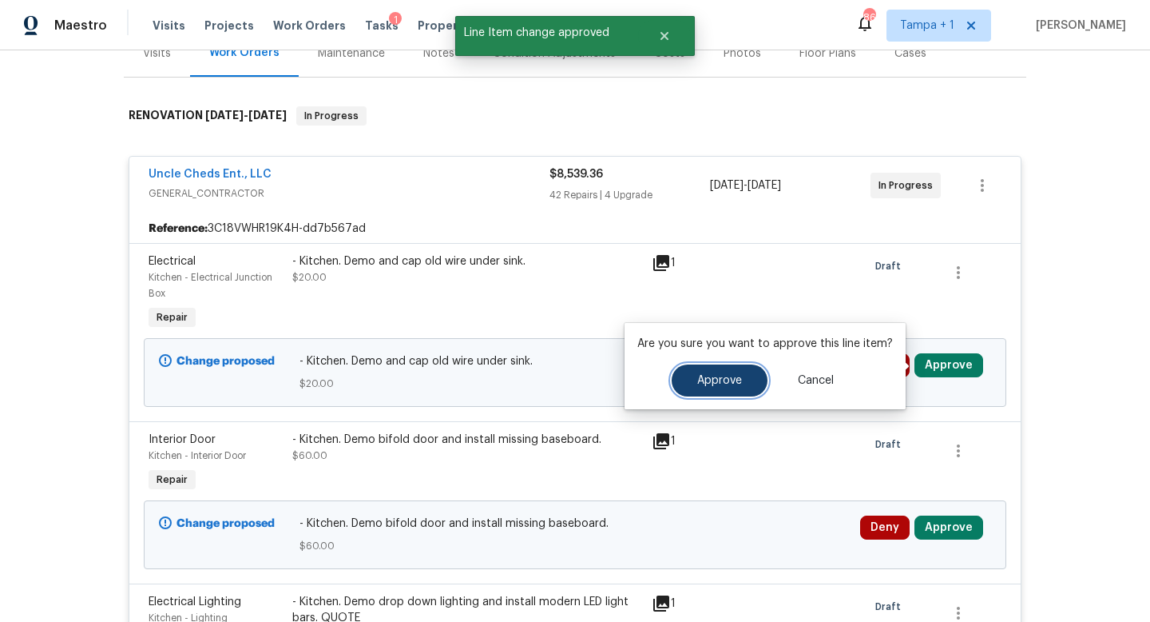
click at [739, 381] on button "Approve" at bounding box center [720, 380] width 96 height 32
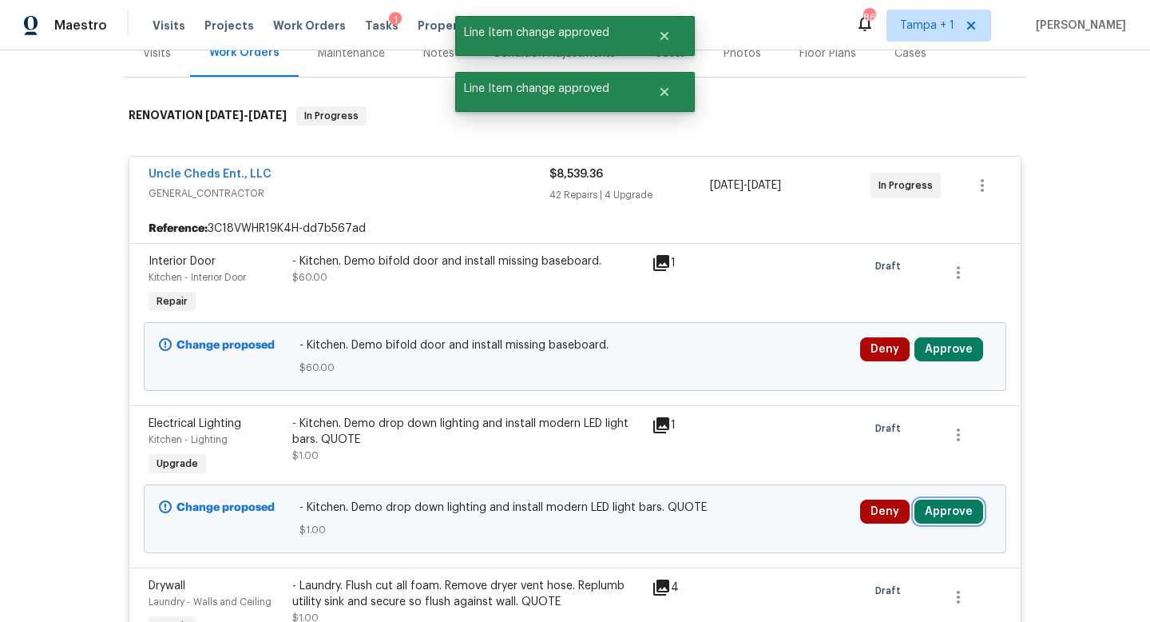
click at [948, 508] on button "Approve" at bounding box center [949, 511] width 69 height 24
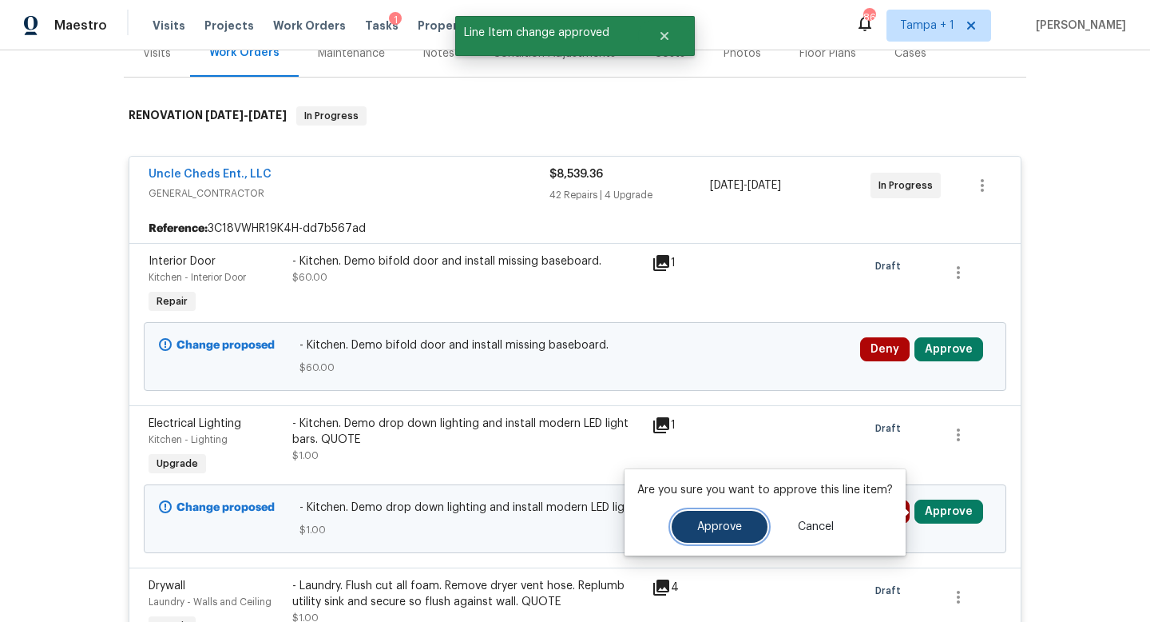
click at [717, 526] on span "Approve" at bounding box center [719, 527] width 45 height 12
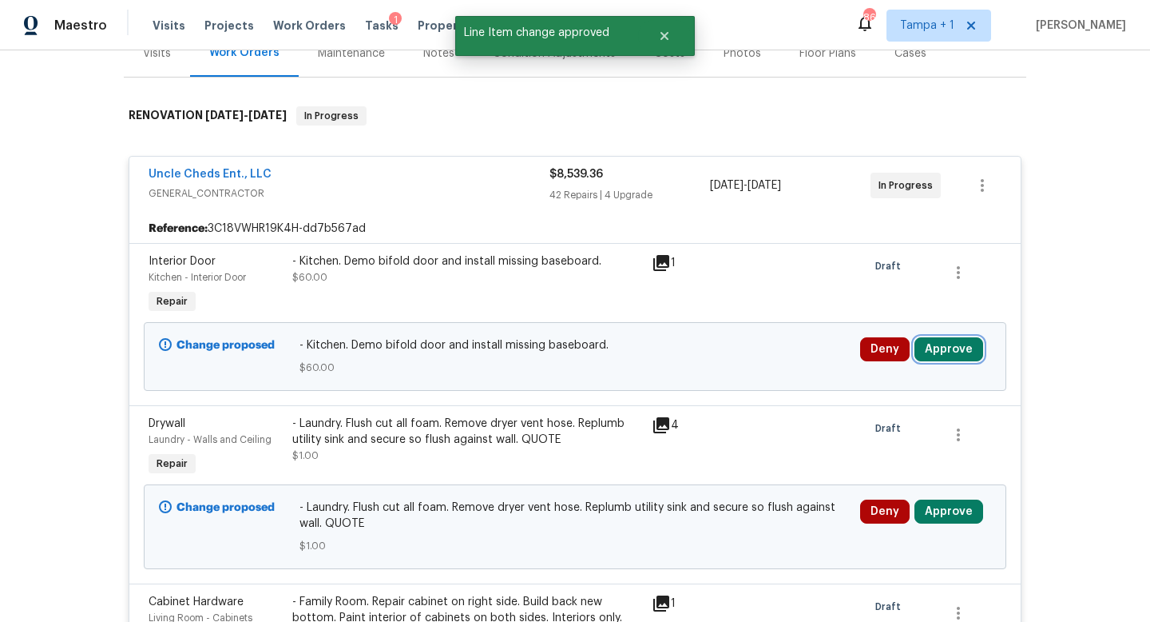
click at [951, 346] on button "Approve" at bounding box center [949, 349] width 69 height 24
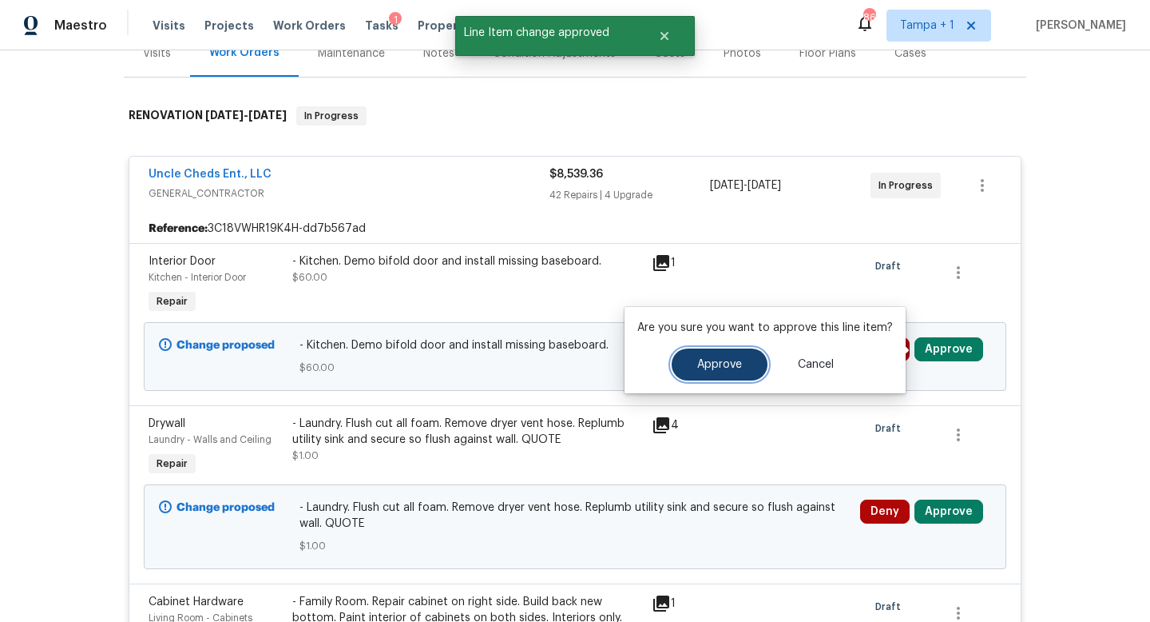
click at [702, 360] on span "Approve" at bounding box center [719, 365] width 45 height 12
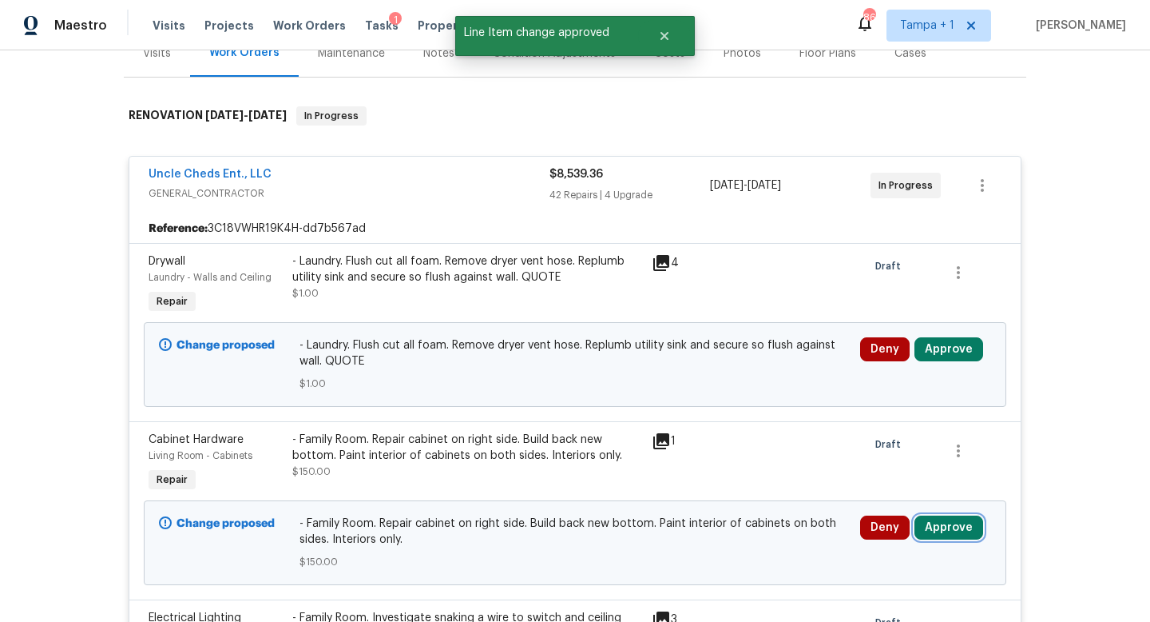
click at [947, 524] on button "Approve" at bounding box center [949, 527] width 69 height 24
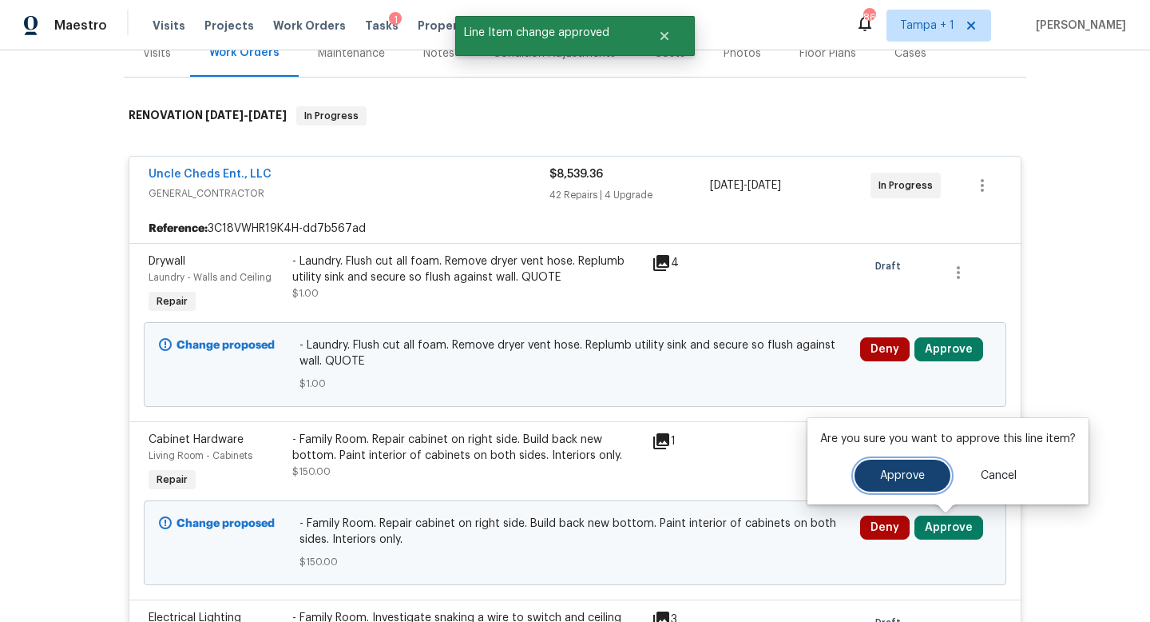
click at [909, 477] on span "Approve" at bounding box center [902, 476] width 45 height 12
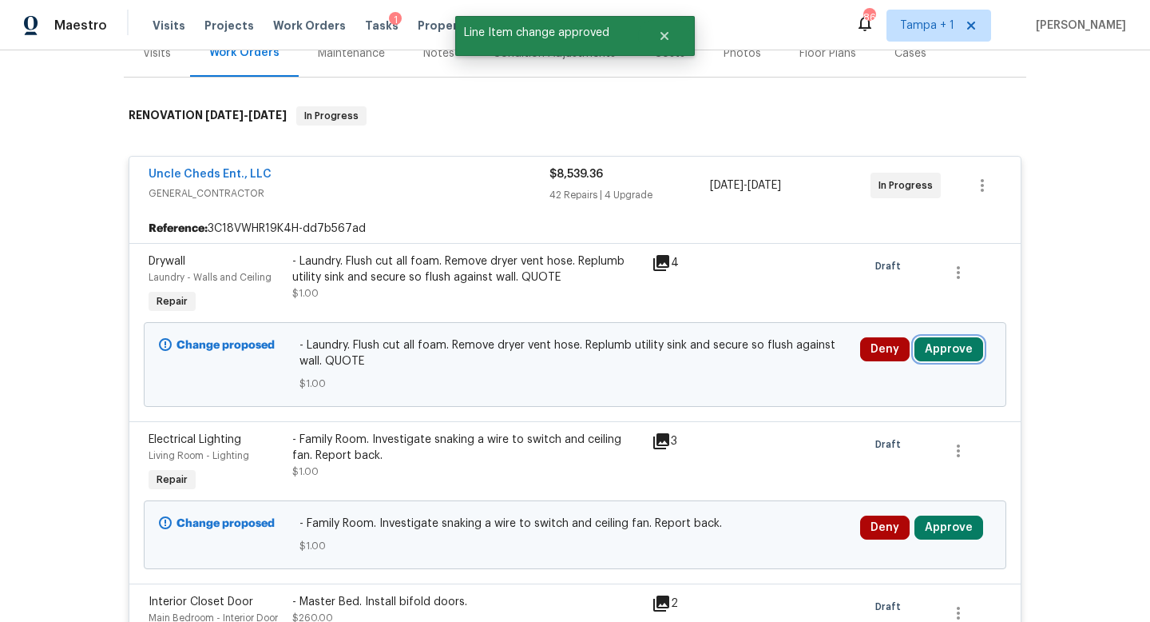
click at [955, 351] on button "Approve" at bounding box center [949, 349] width 69 height 24
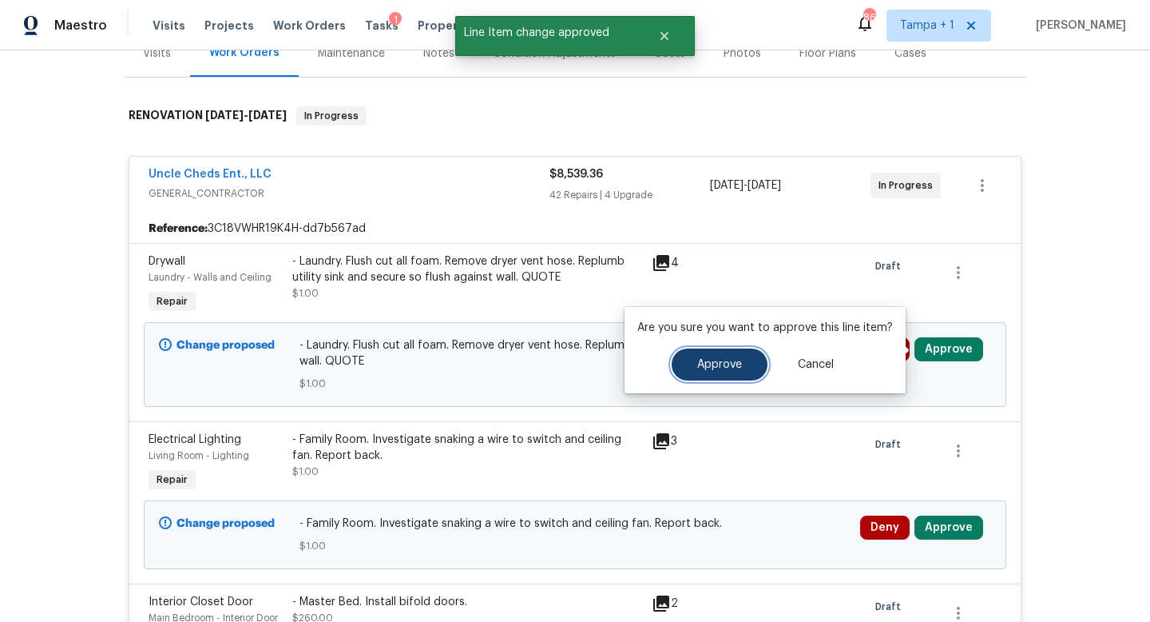
click at [730, 363] on span "Approve" at bounding box center [719, 365] width 45 height 12
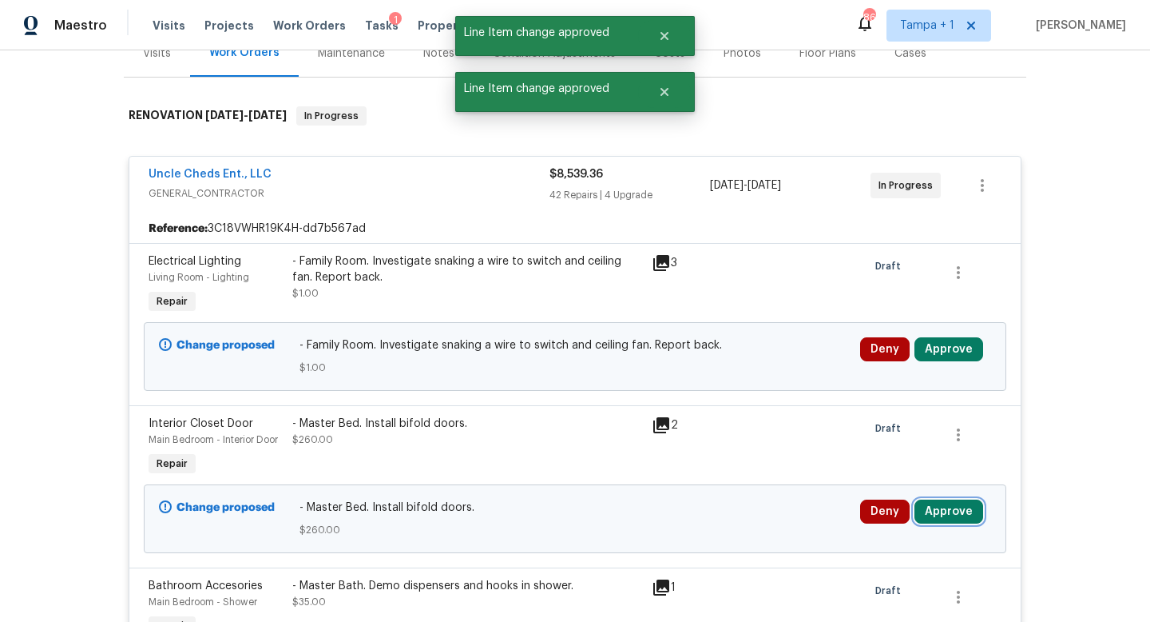
click at [942, 513] on button "Approve" at bounding box center [949, 511] width 69 height 24
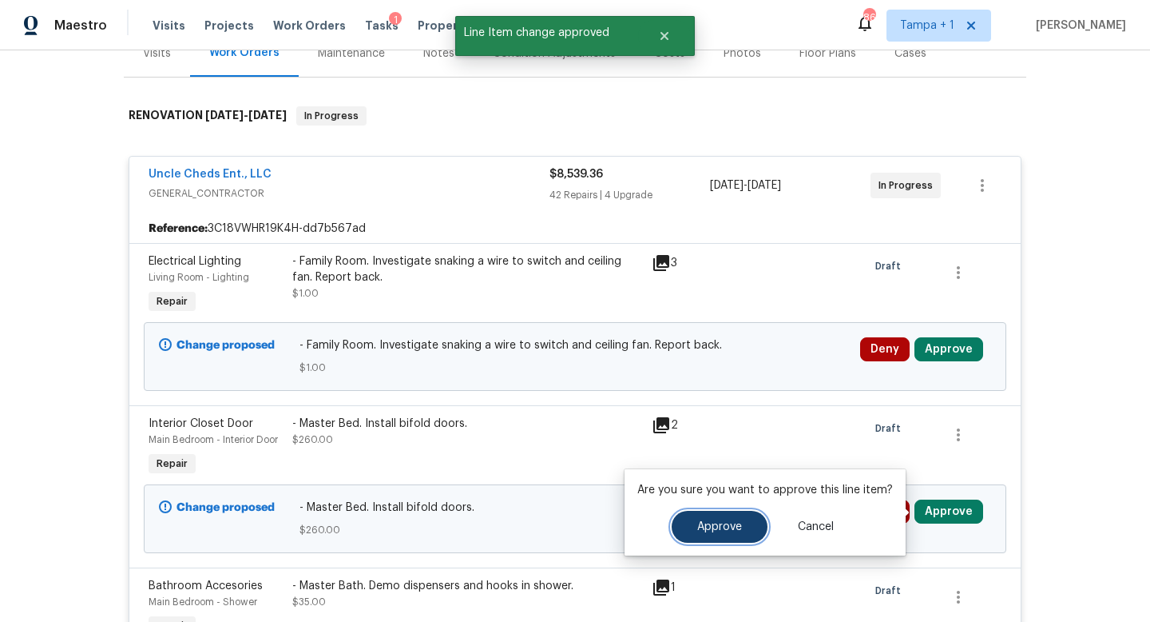
click at [717, 530] on span "Approve" at bounding box center [719, 527] width 45 height 12
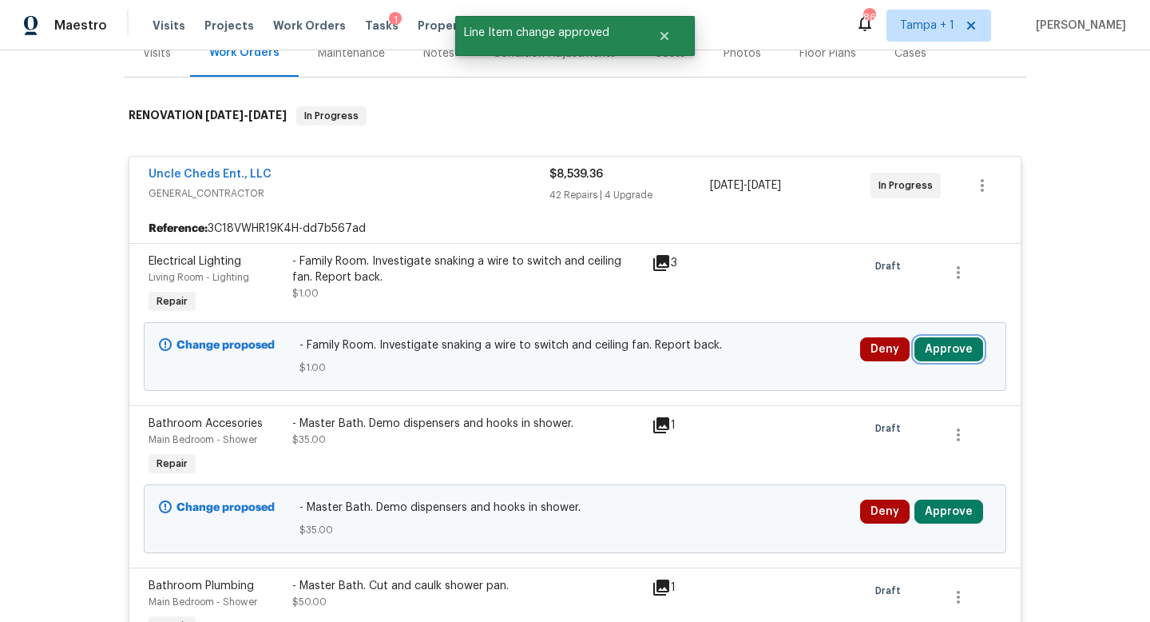
click at [959, 348] on button "Approve" at bounding box center [949, 349] width 69 height 24
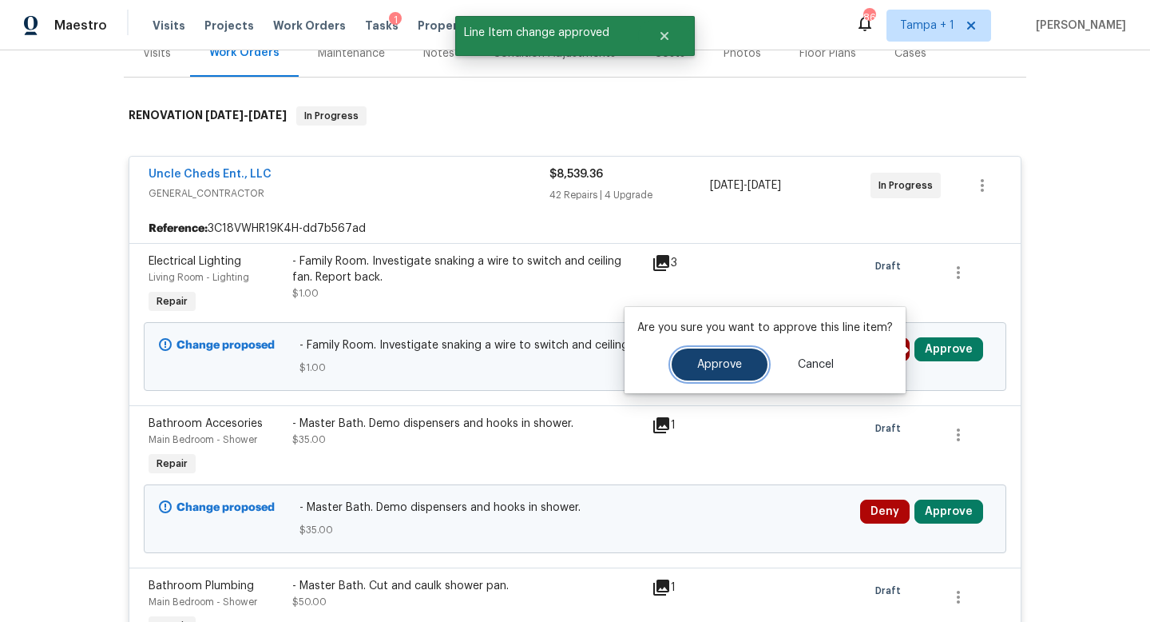
click at [719, 363] on span "Approve" at bounding box center [719, 365] width 45 height 12
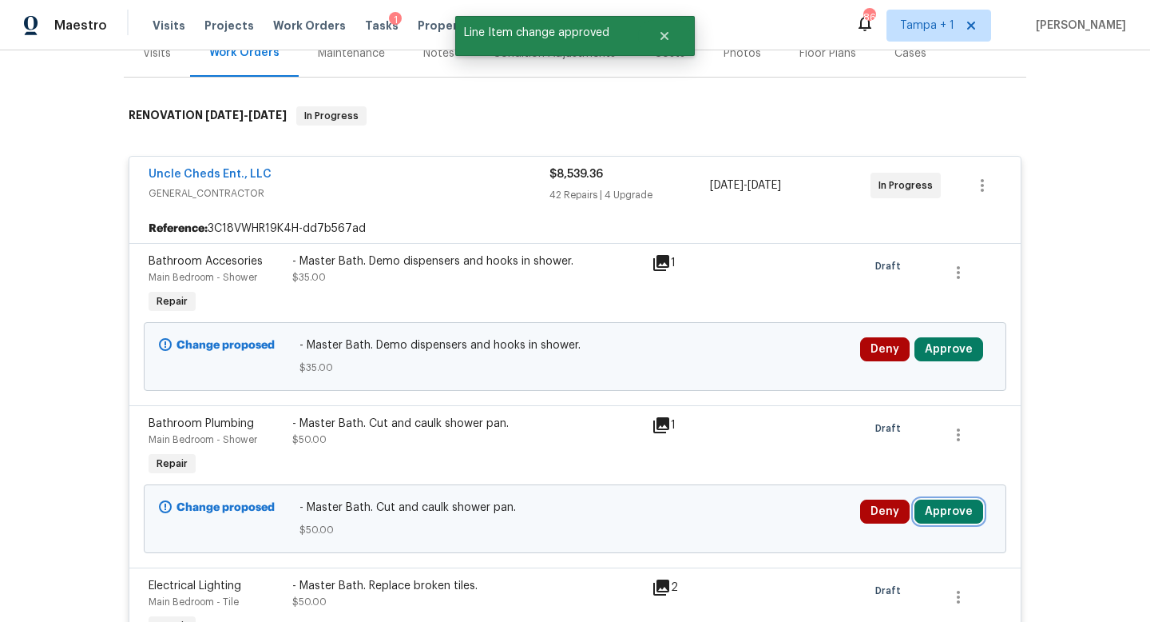
click at [939, 504] on button "Approve" at bounding box center [949, 511] width 69 height 24
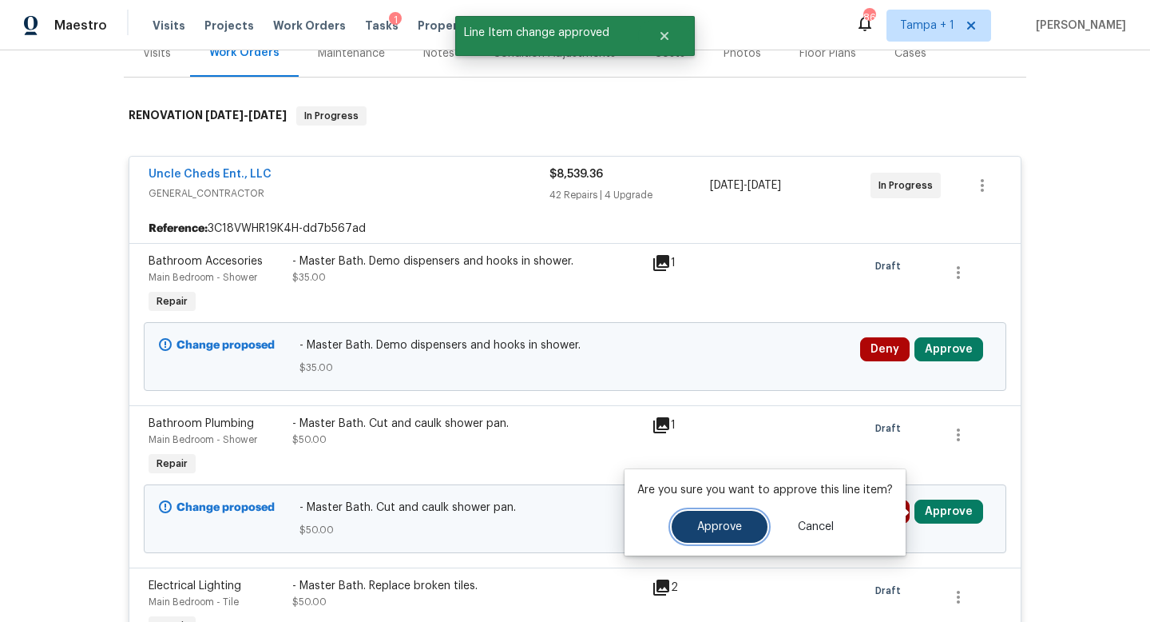
click at [697, 526] on span "Approve" at bounding box center [719, 527] width 45 height 12
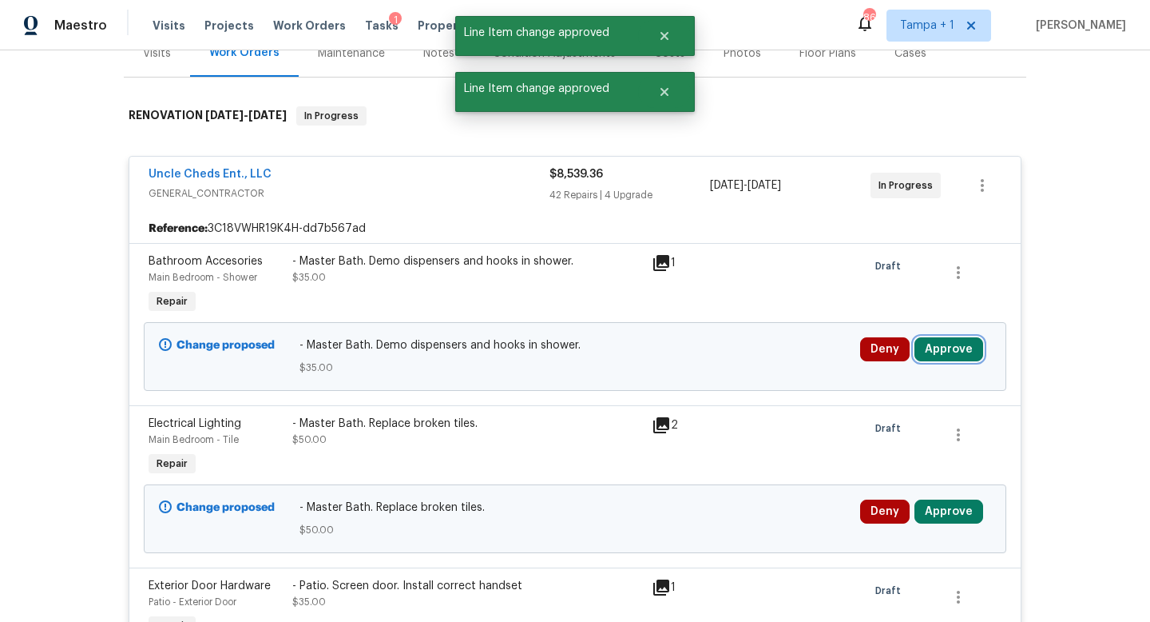
click at [947, 345] on button "Approve" at bounding box center [949, 349] width 69 height 24
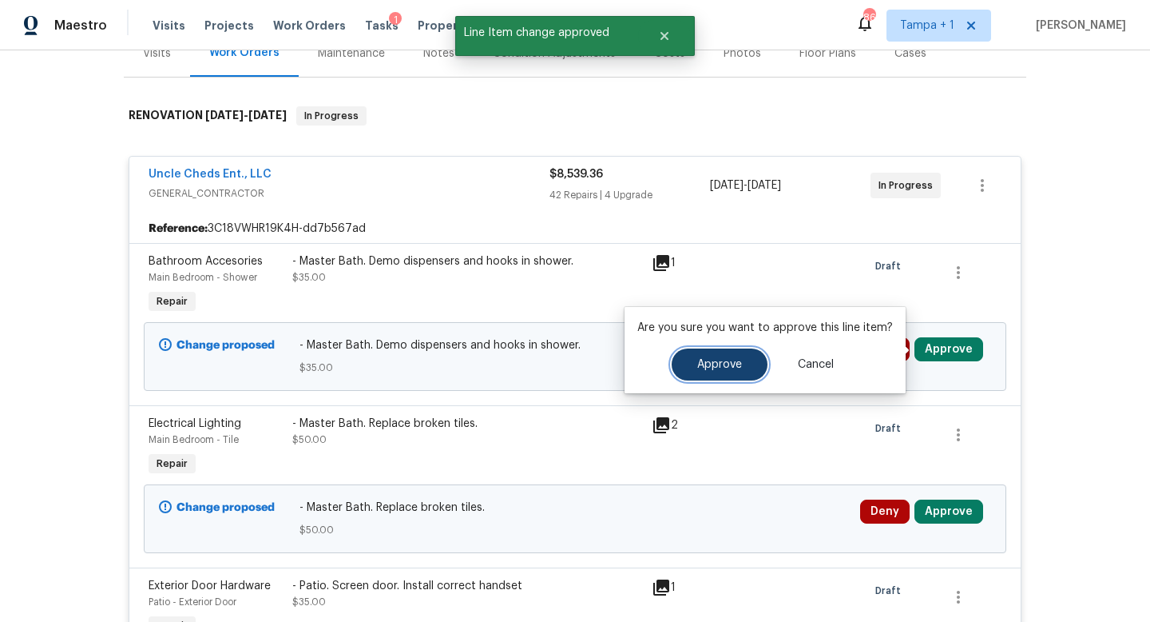
click at [726, 366] on span "Approve" at bounding box center [719, 365] width 45 height 12
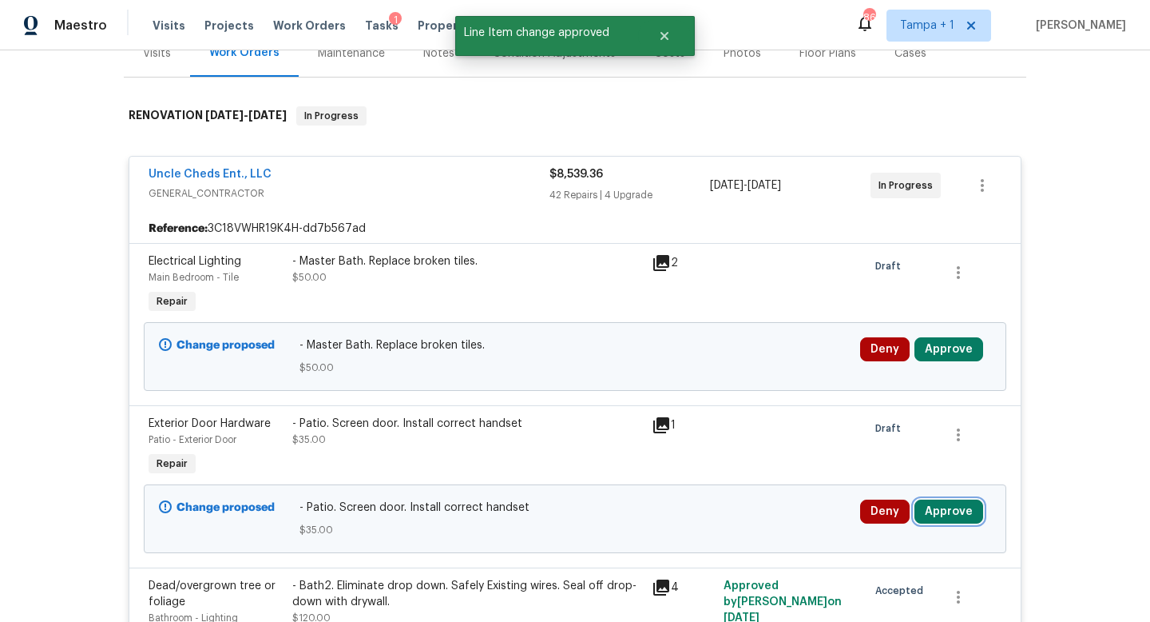
click at [947, 511] on button "Approve" at bounding box center [949, 511] width 69 height 24
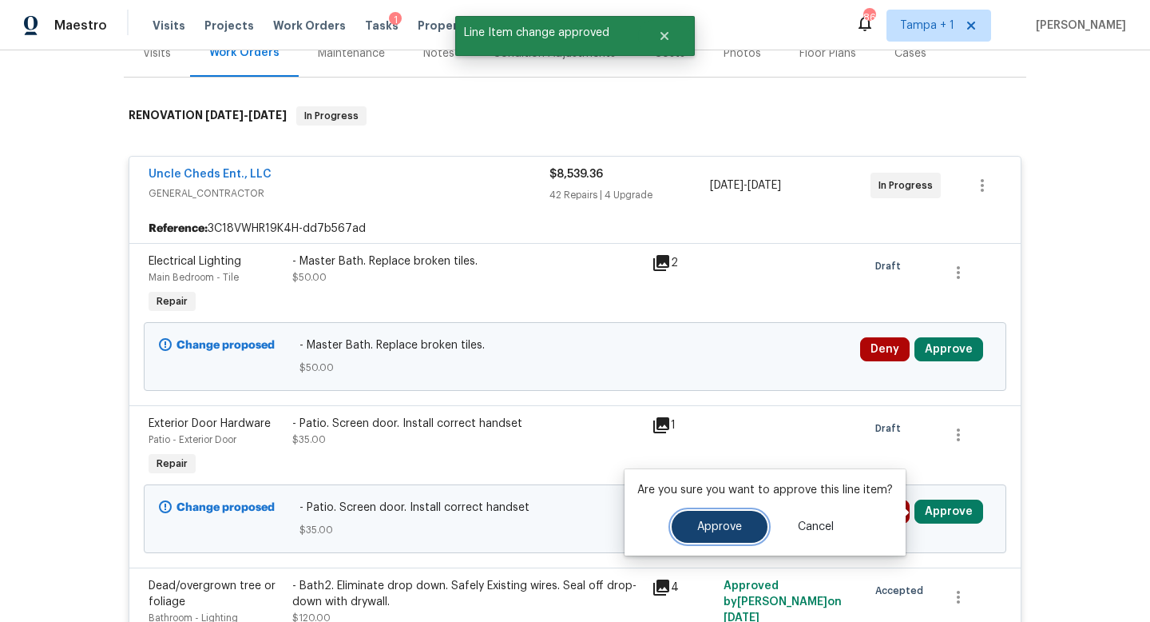
click at [729, 528] on span "Approve" at bounding box center [719, 527] width 45 height 12
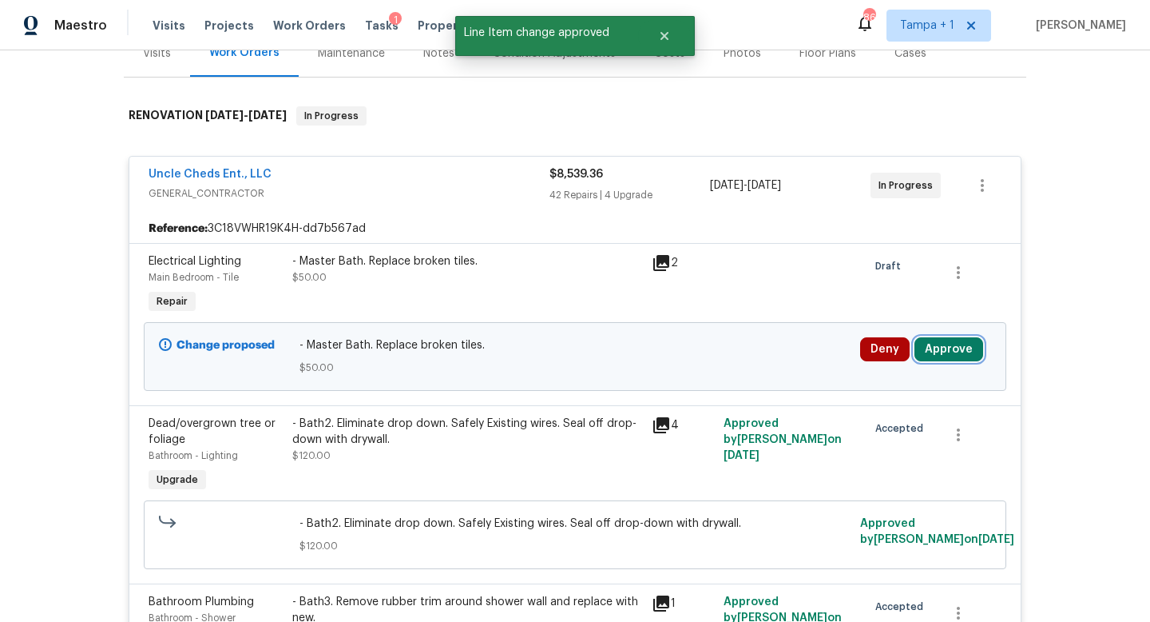
click at [940, 351] on button "Approve" at bounding box center [949, 349] width 69 height 24
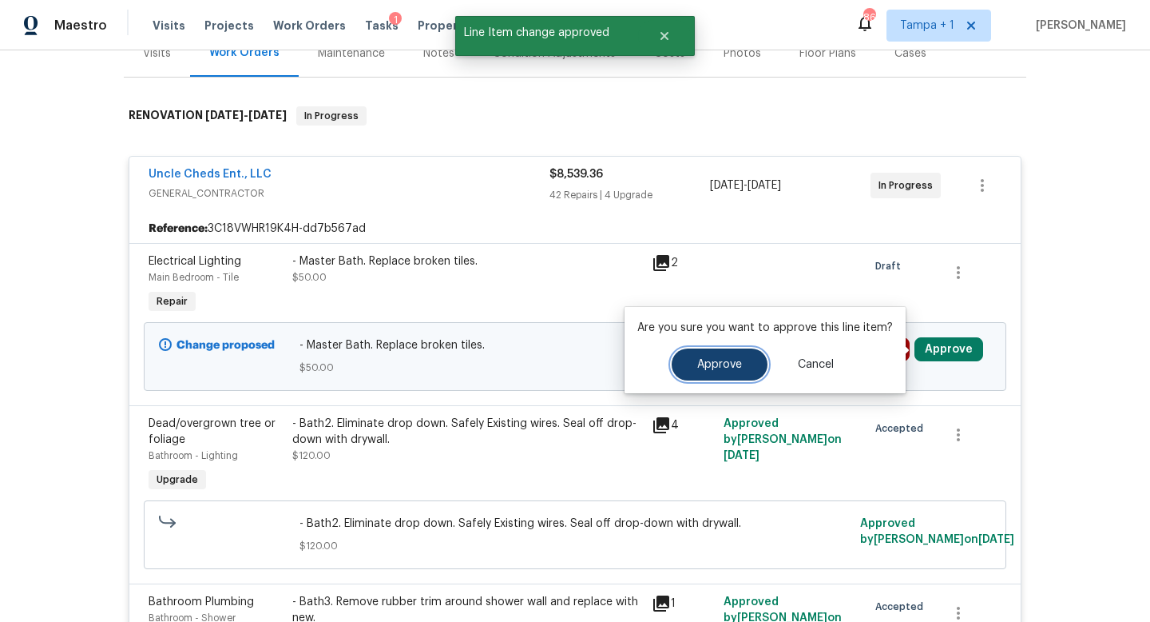
click at [702, 364] on span "Approve" at bounding box center [719, 365] width 45 height 12
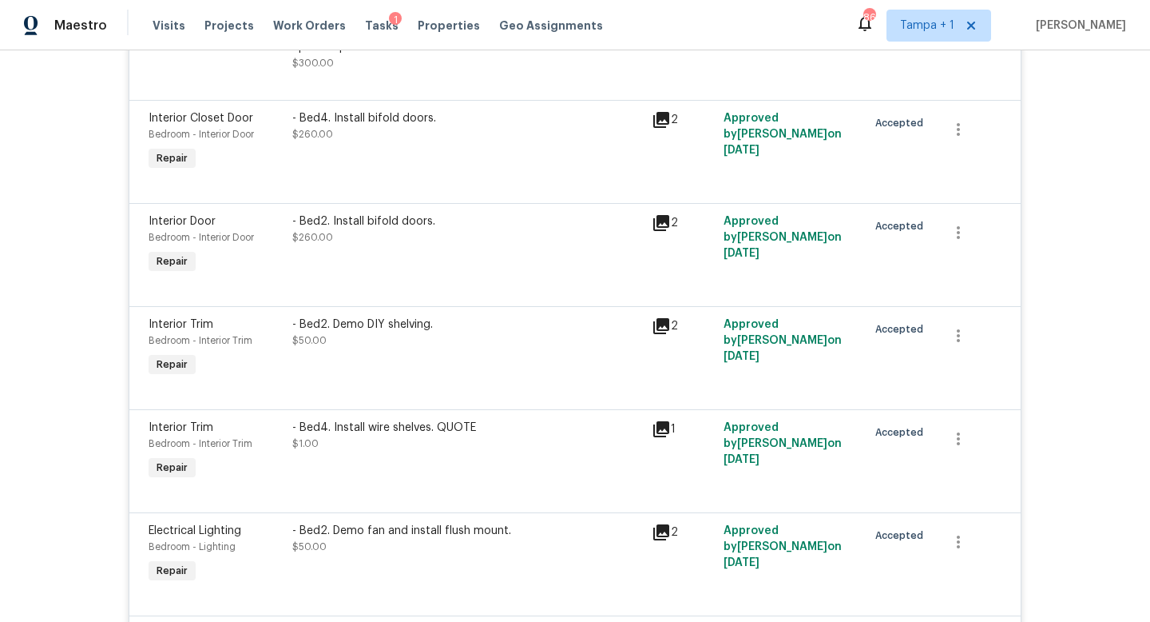
scroll to position [1050, 0]
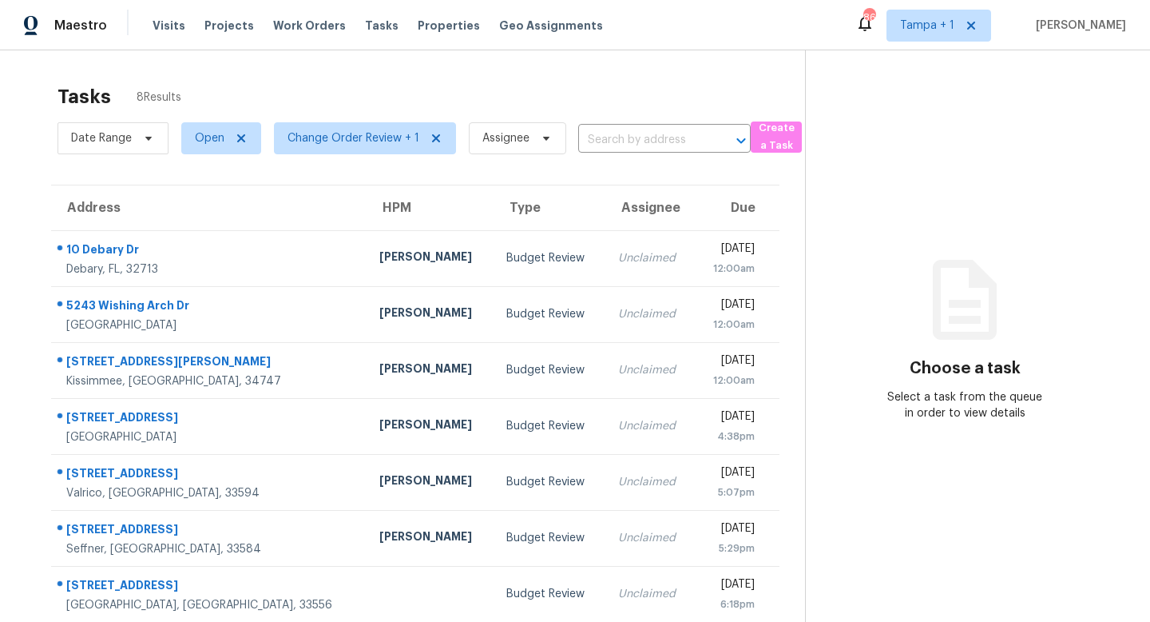
scroll to position [69, 0]
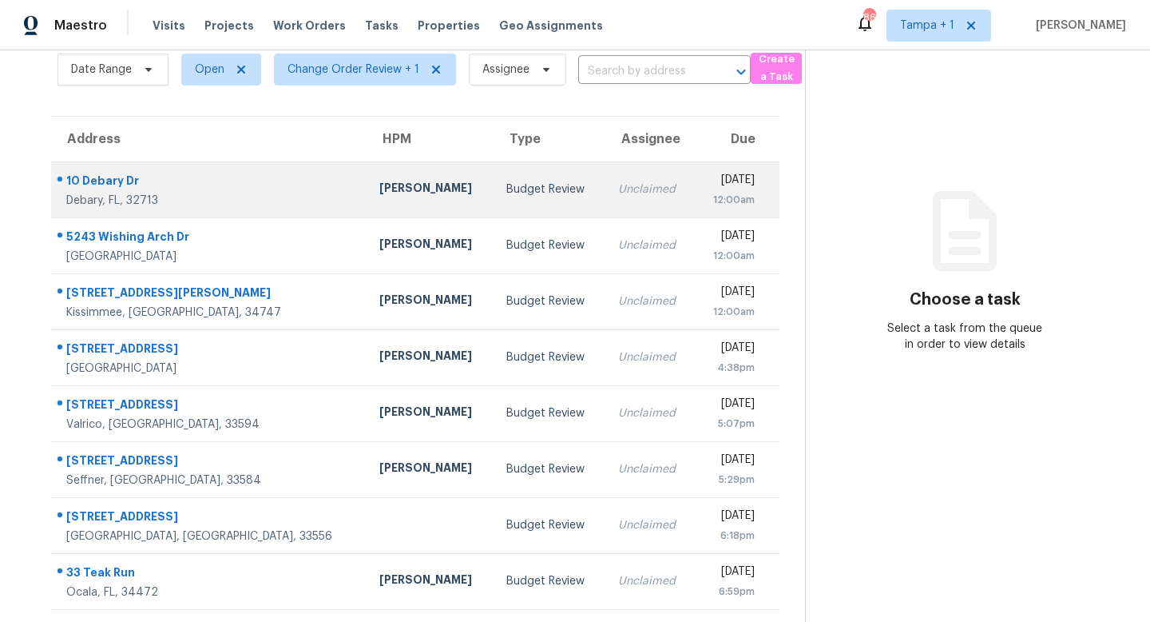
click at [494, 201] on td "Budget Review" at bounding box center [550, 189] width 112 height 56
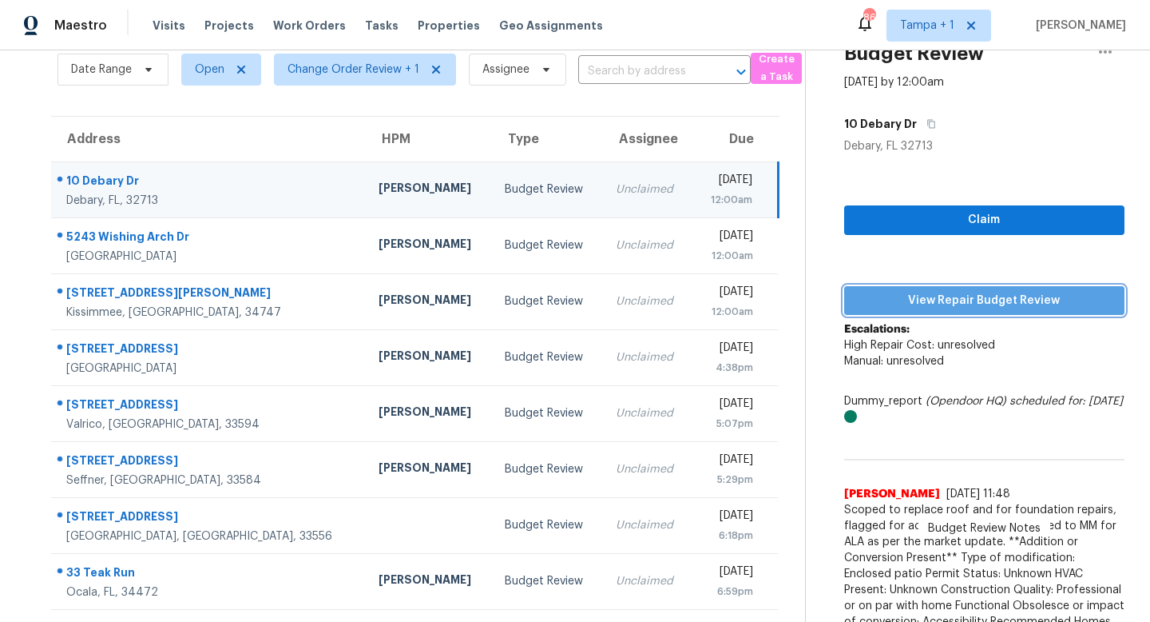
click at [943, 292] on span "View Repair Budget Review" at bounding box center [984, 301] width 255 height 20
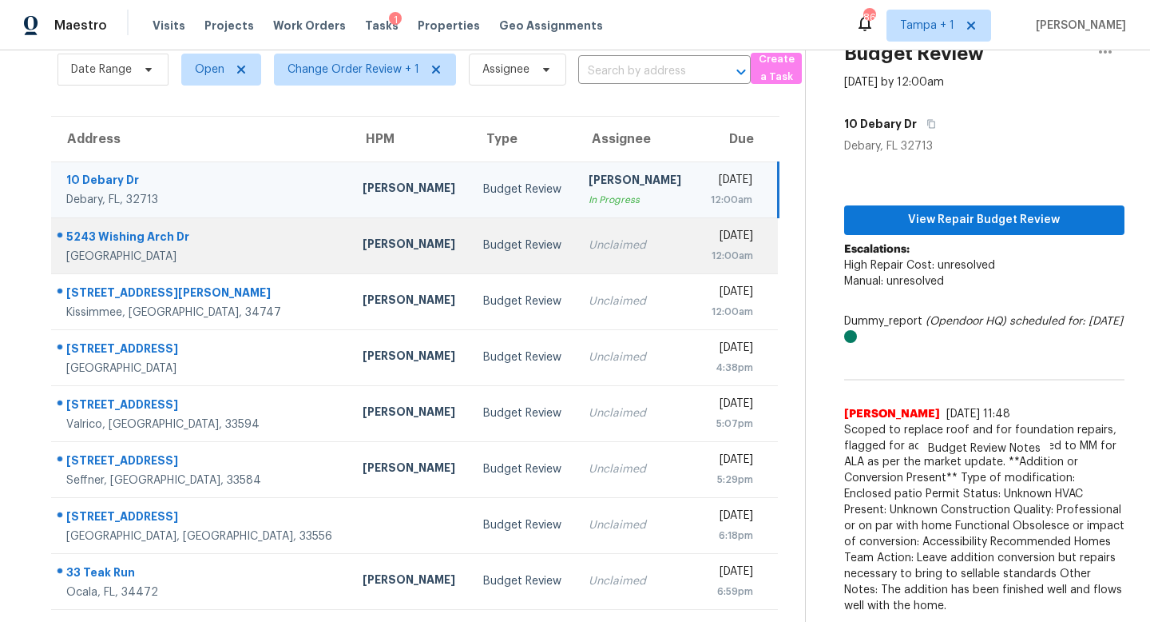
click at [589, 250] on div "Unclaimed" at bounding box center [636, 245] width 95 height 16
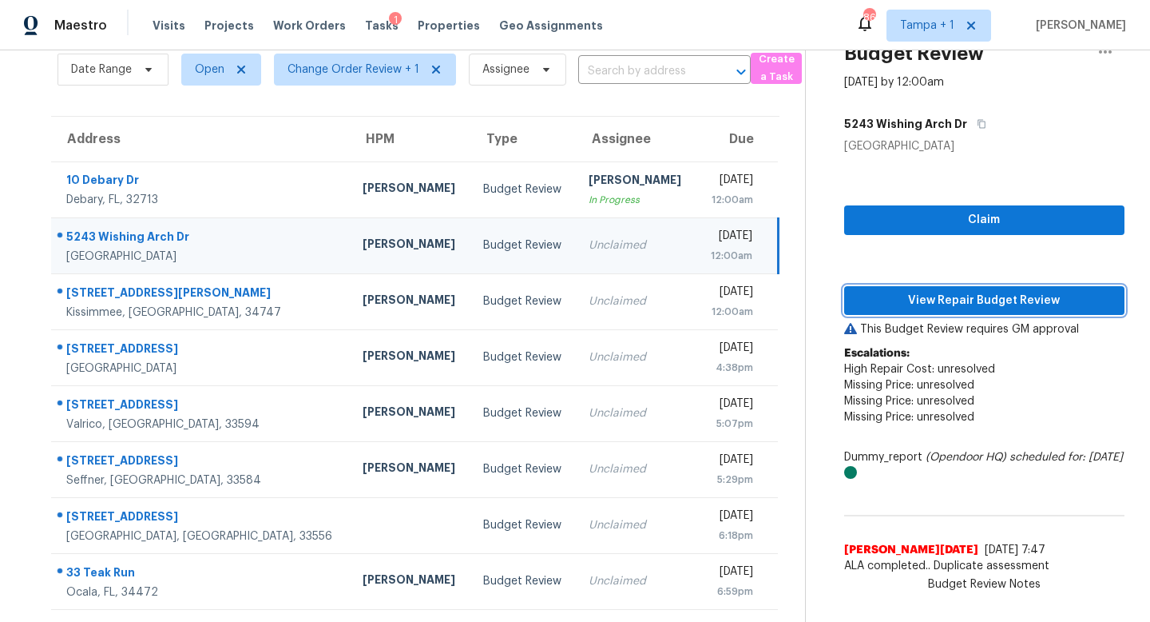
click at [993, 303] on span "View Repair Budget Review" at bounding box center [984, 301] width 255 height 20
click at [576, 234] on td "Unclaimed" at bounding box center [636, 245] width 121 height 56
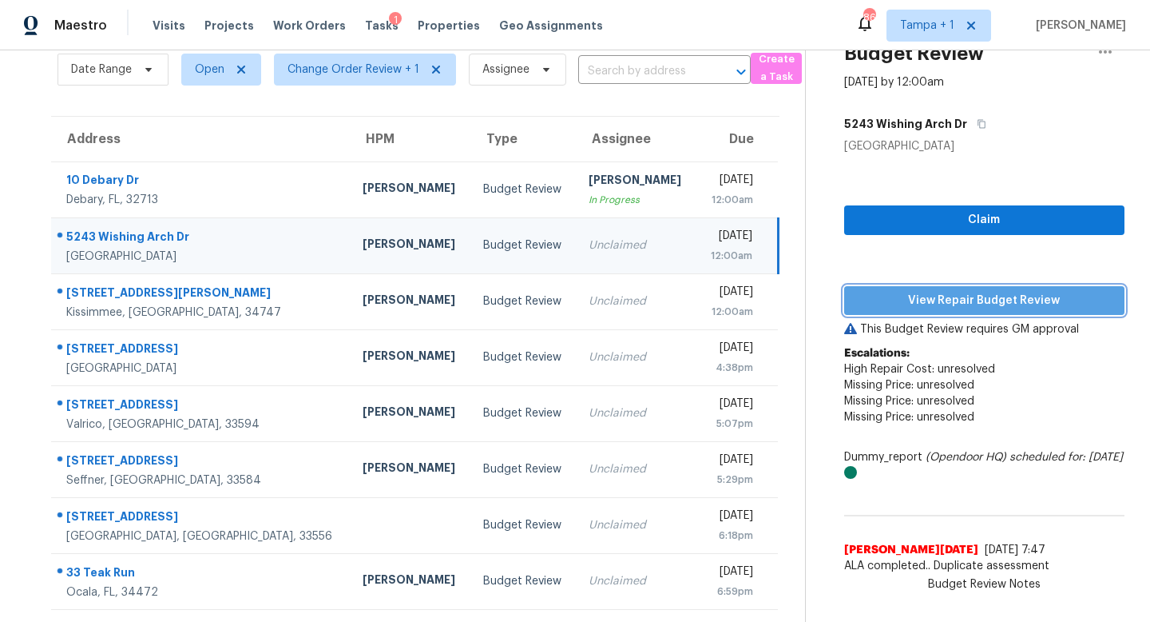
click at [960, 300] on span "View Repair Budget Review" at bounding box center [984, 301] width 255 height 20
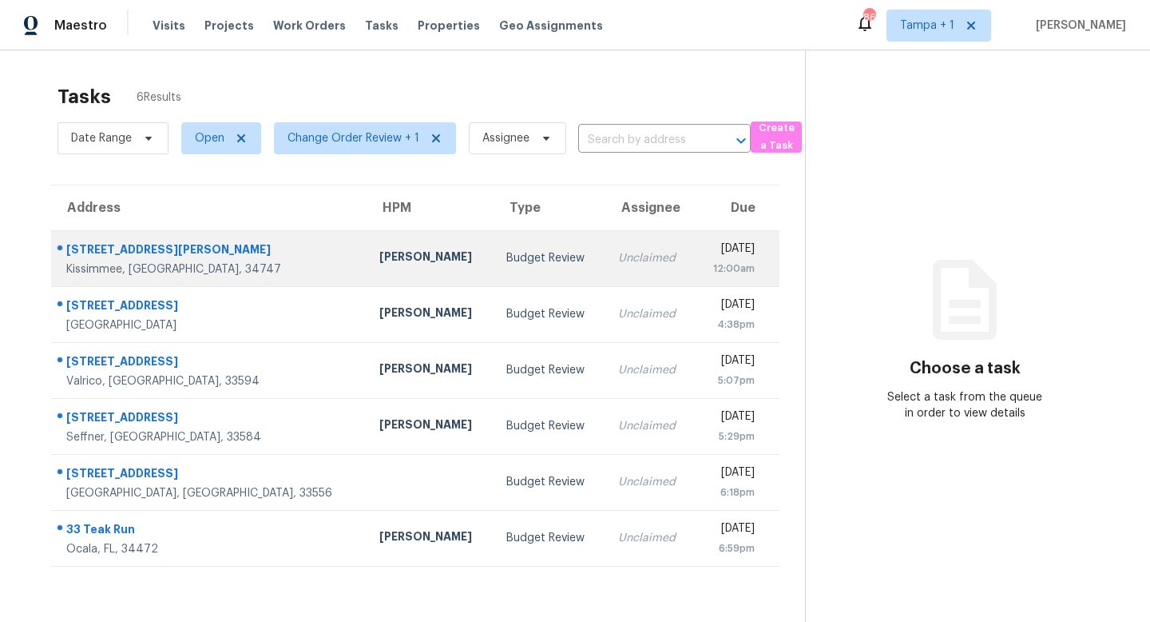
click at [618, 265] on div "Unclaimed" at bounding box center [650, 258] width 64 height 16
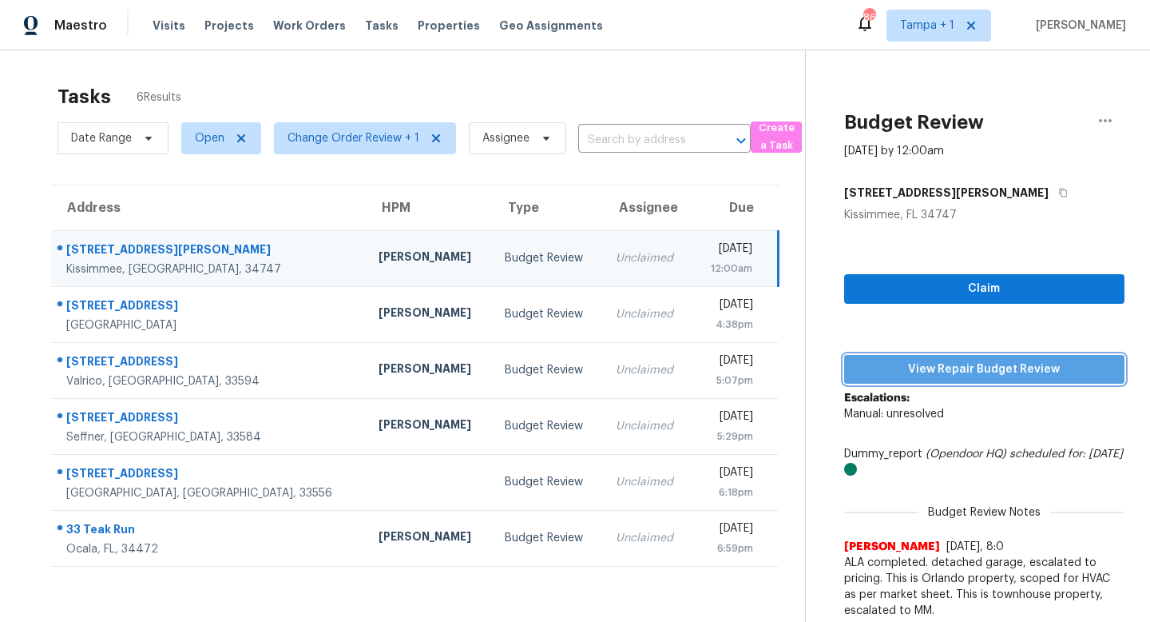
click at [954, 364] on span "View Repair Budget Review" at bounding box center [984, 369] width 255 height 20
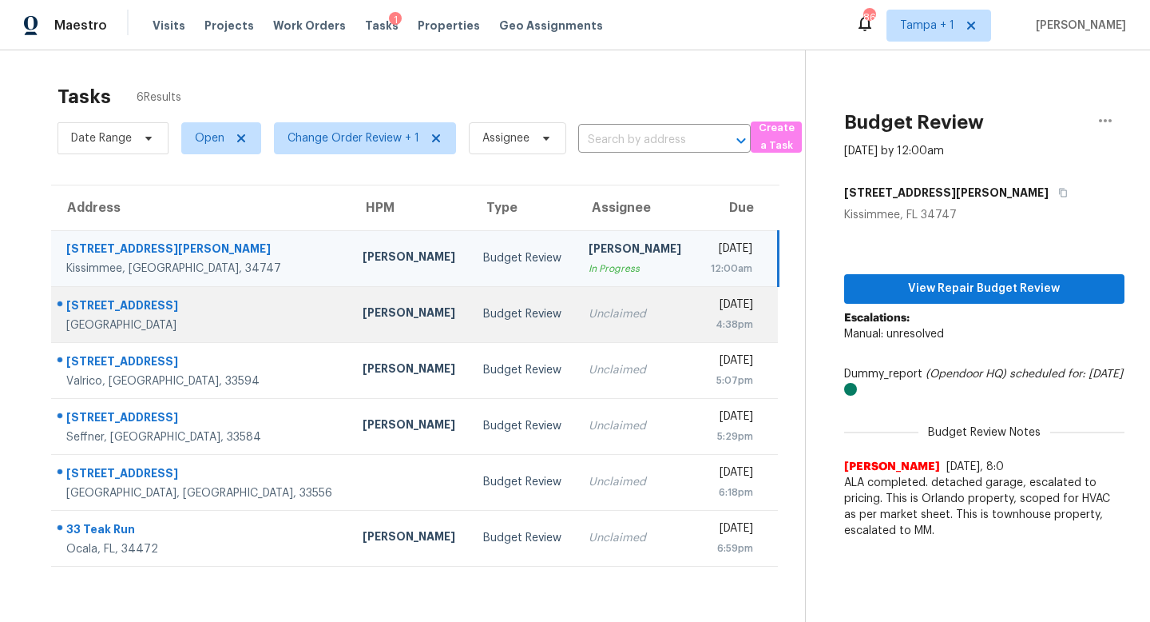
click at [589, 316] on div "Unclaimed" at bounding box center [636, 314] width 95 height 16
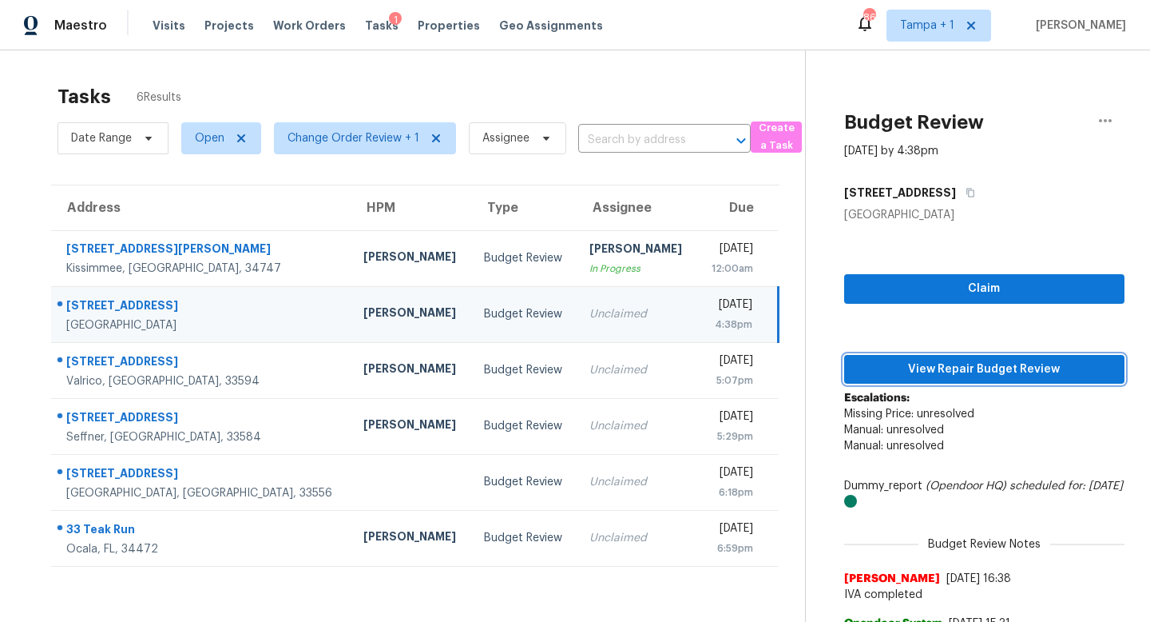
click at [949, 370] on span "View Repair Budget Review" at bounding box center [984, 369] width 255 height 20
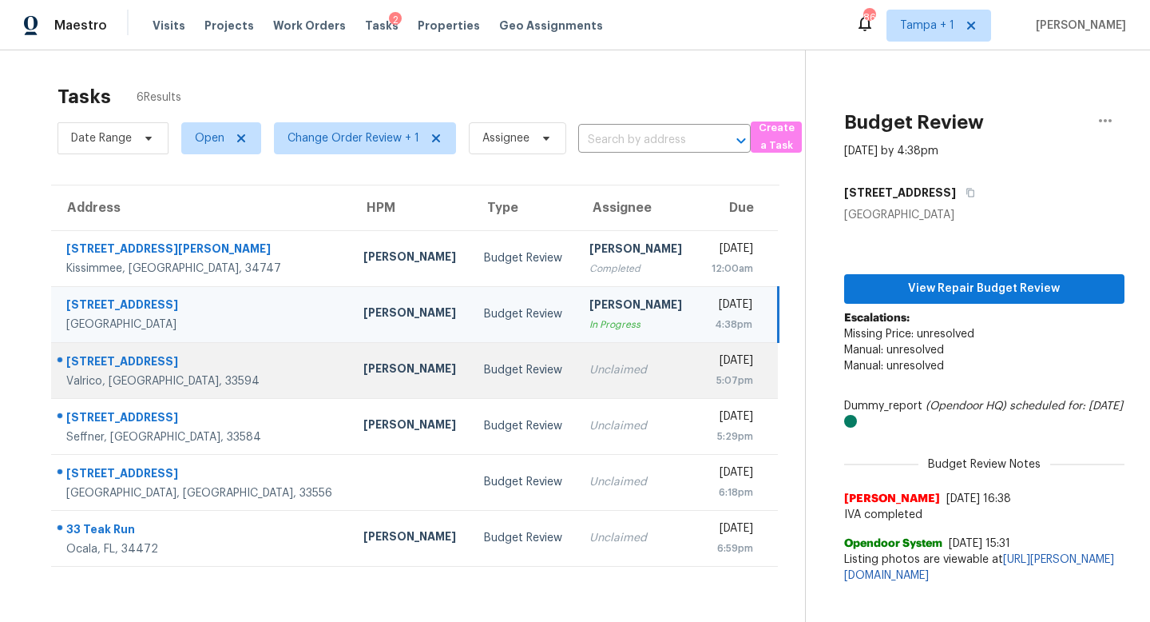
click at [577, 361] on td "Unclaimed" at bounding box center [637, 370] width 121 height 56
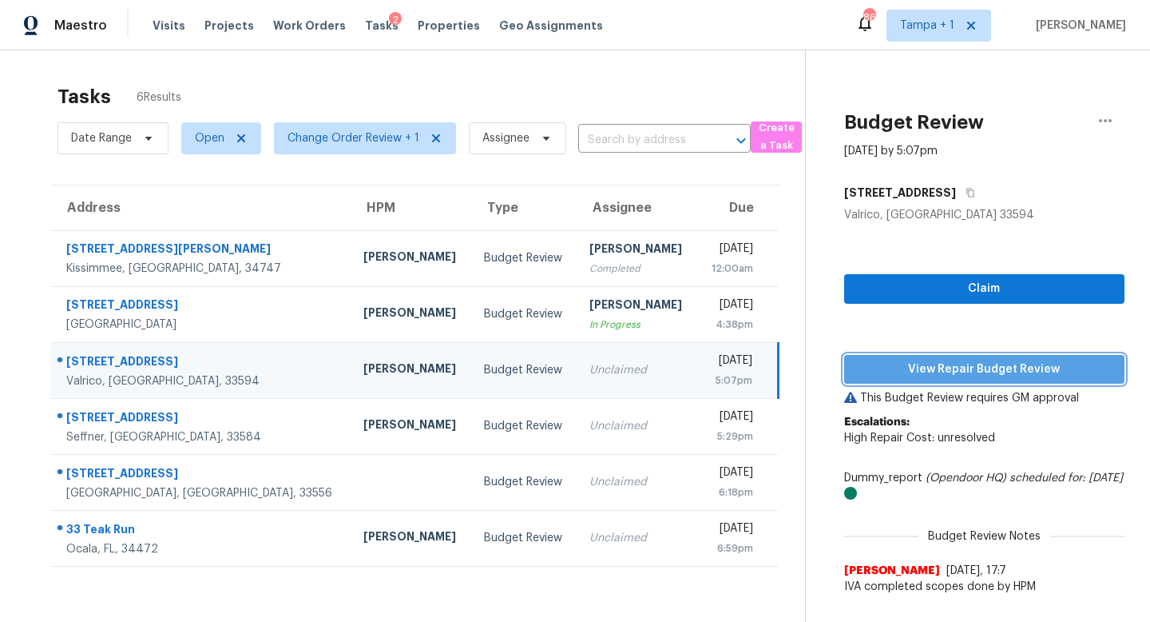
click at [962, 370] on span "View Repair Budget Review" at bounding box center [984, 369] width 255 height 20
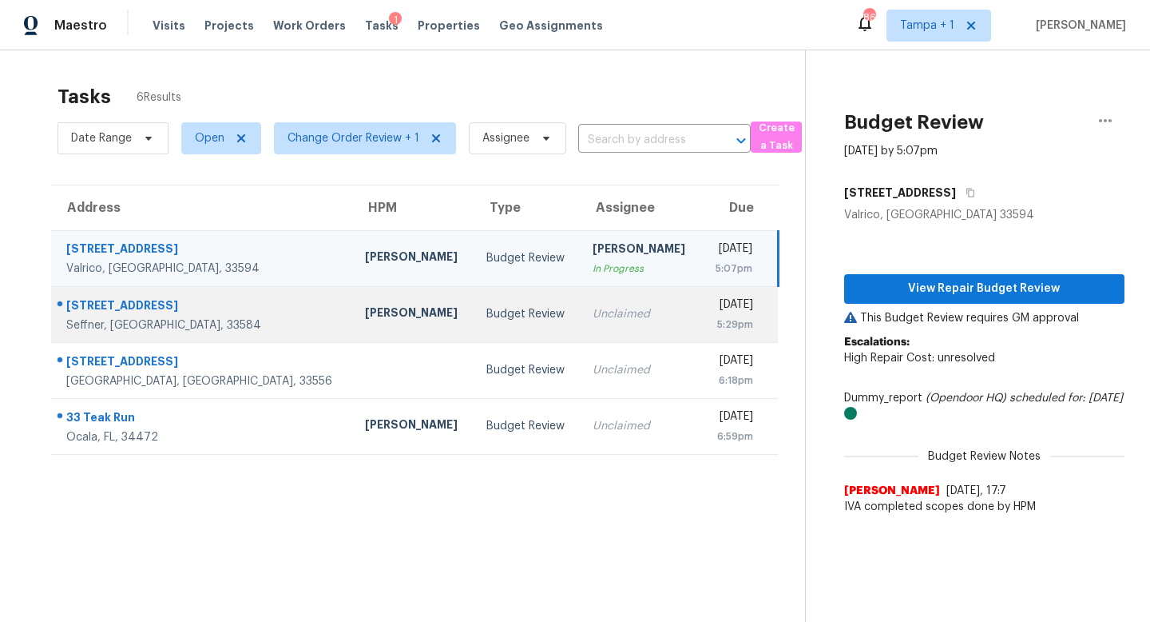
click at [593, 320] on div "Unclaimed" at bounding box center [641, 314] width 96 height 16
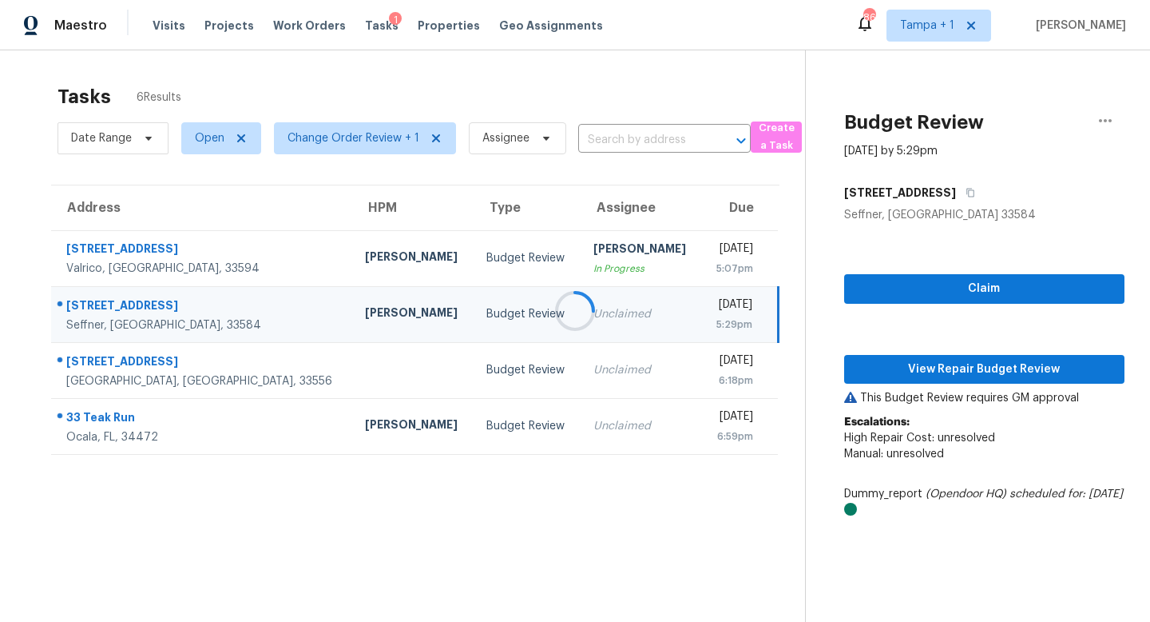
click at [974, 375] on div at bounding box center [575, 311] width 1150 height 622
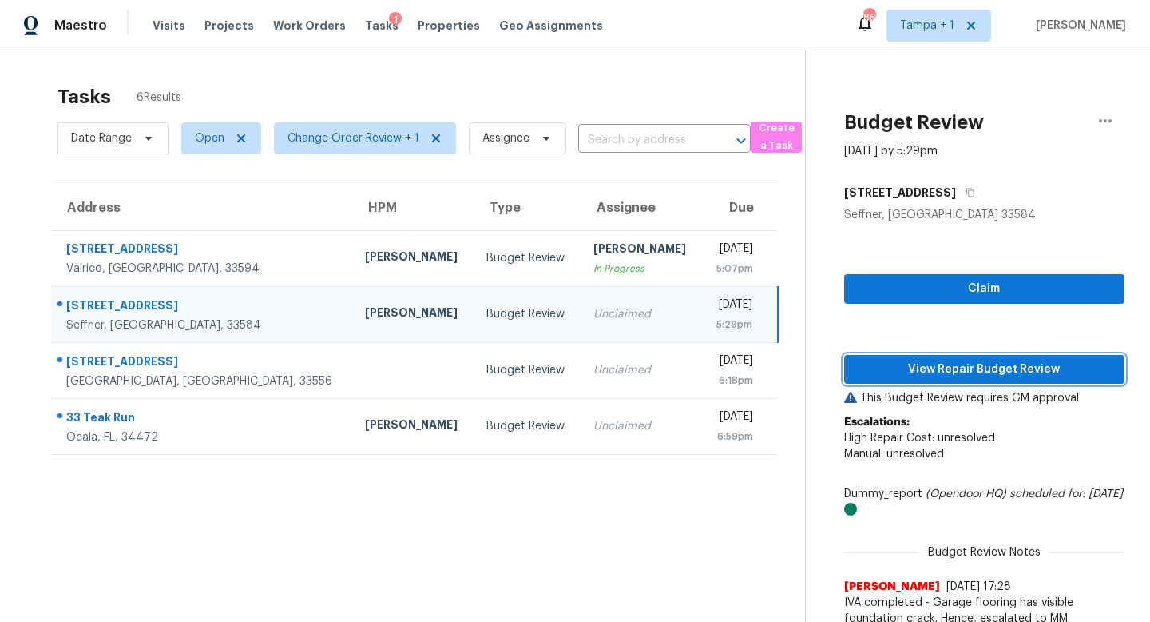
click at [972, 375] on span "View Repair Budget Review" at bounding box center [984, 369] width 255 height 20
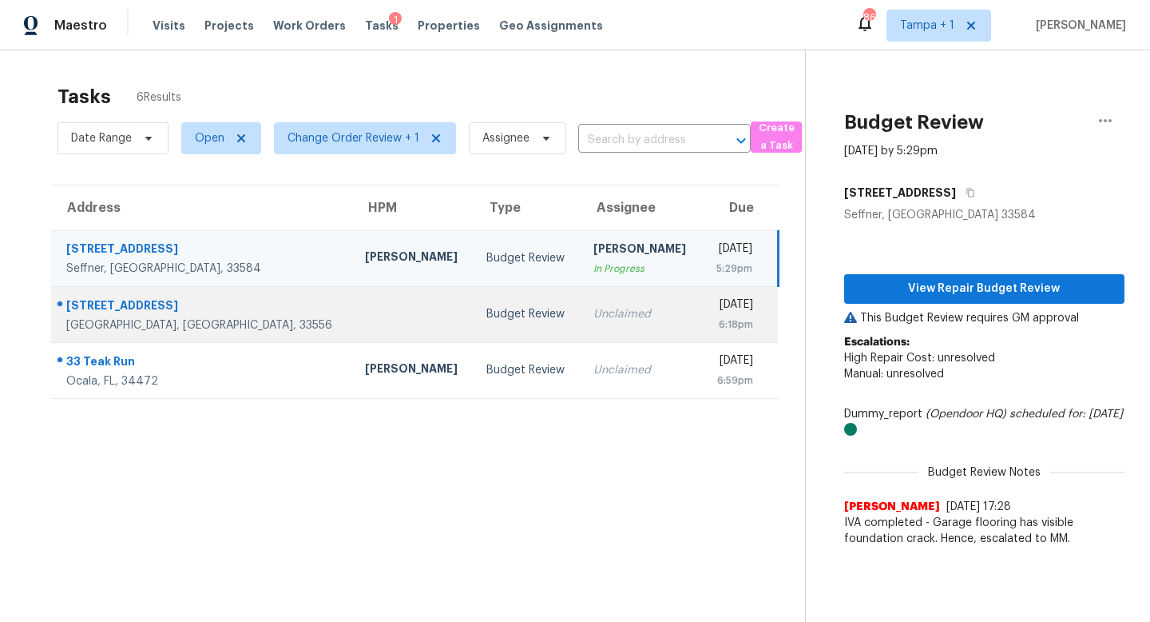
click at [581, 314] on td "Unclaimed" at bounding box center [641, 314] width 121 height 56
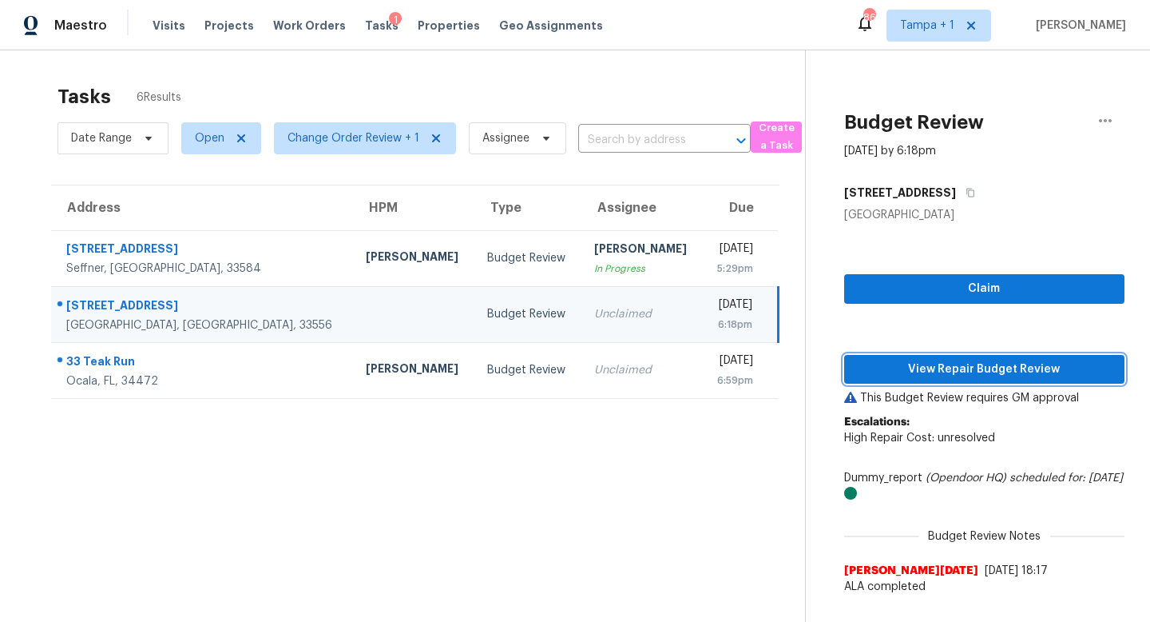
click at [980, 367] on span "View Repair Budget Review" at bounding box center [984, 369] width 255 height 20
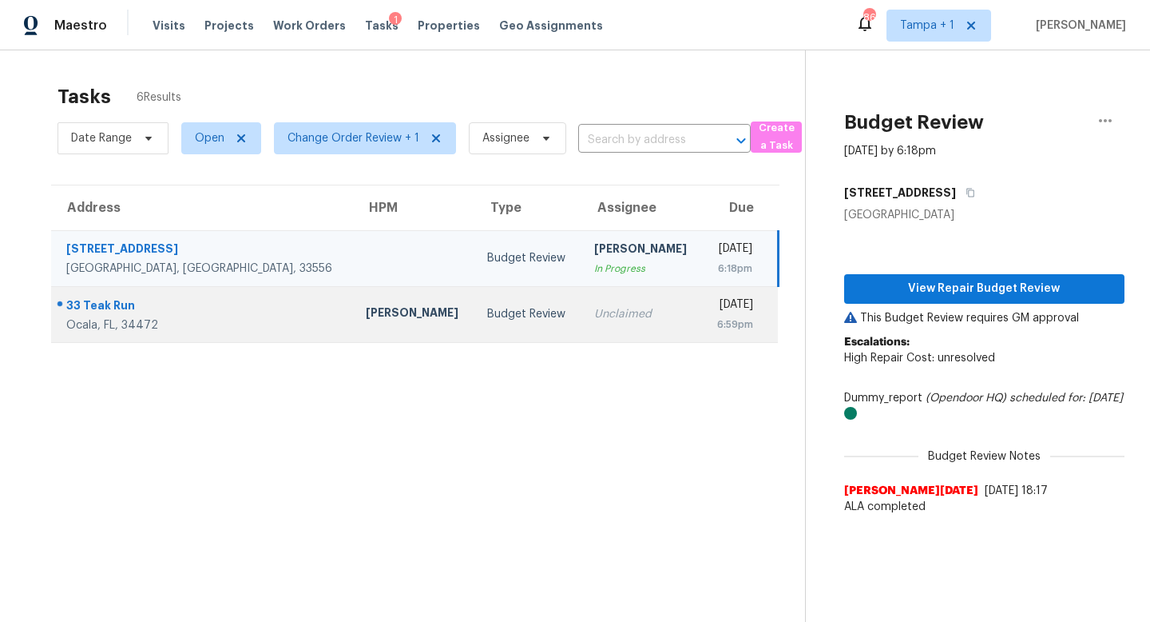
click at [582, 305] on td "Unclaimed" at bounding box center [642, 314] width 121 height 56
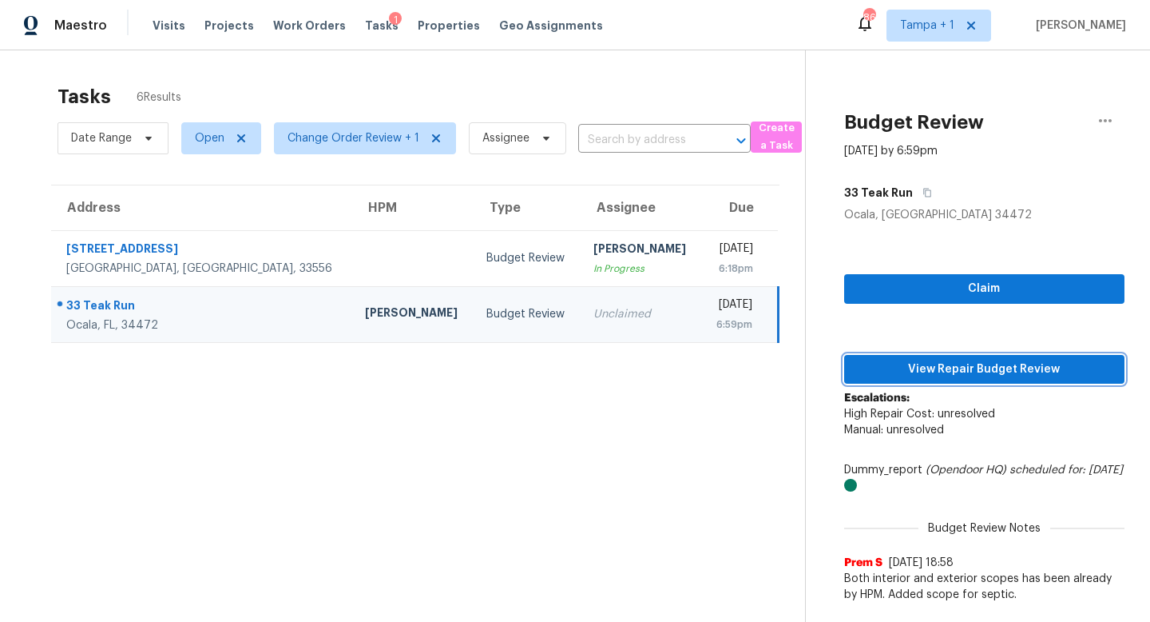
click at [976, 371] on span "View Repair Budget Review" at bounding box center [984, 369] width 255 height 20
